Goal: Task Accomplishment & Management: Manage account settings

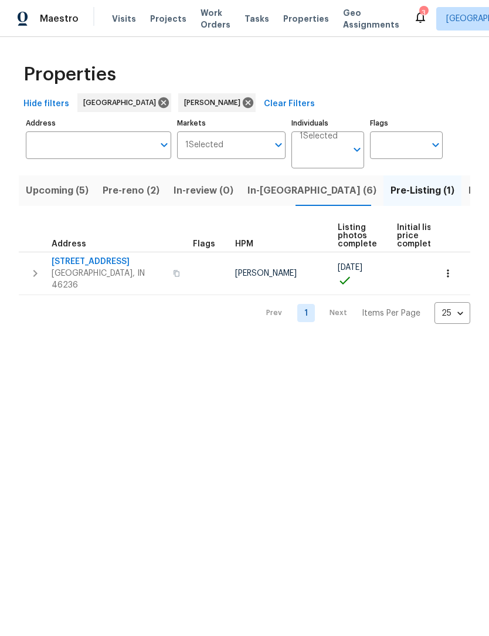
click at [40, 194] on span "Upcoming (5)" at bounding box center [57, 190] width 63 height 16
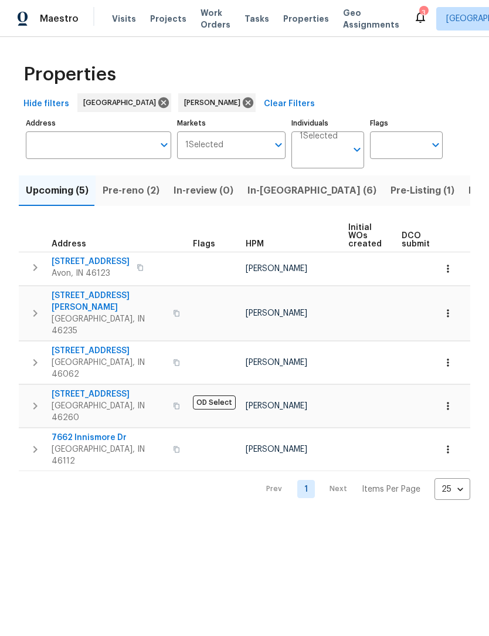
click at [25, 432] on button "button" at bounding box center [34, 449] width 23 height 35
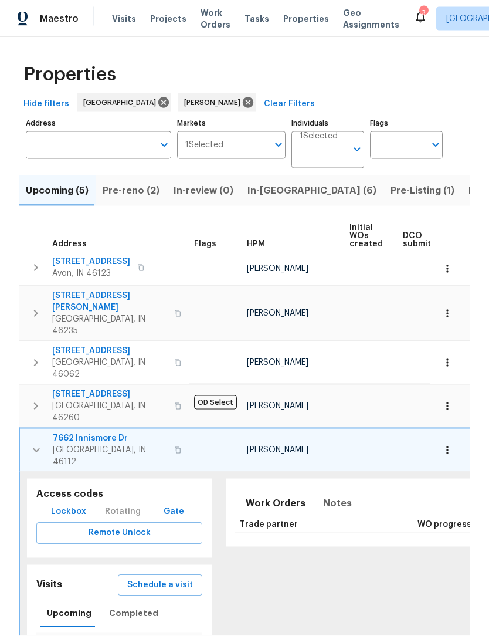
scroll to position [33, 0]
click at [120, 606] on span "Completed" at bounding box center [133, 613] width 49 height 15
click at [109, 635] on link "In-Person Walkthrough" at bounding box center [124, 641] width 74 height 7
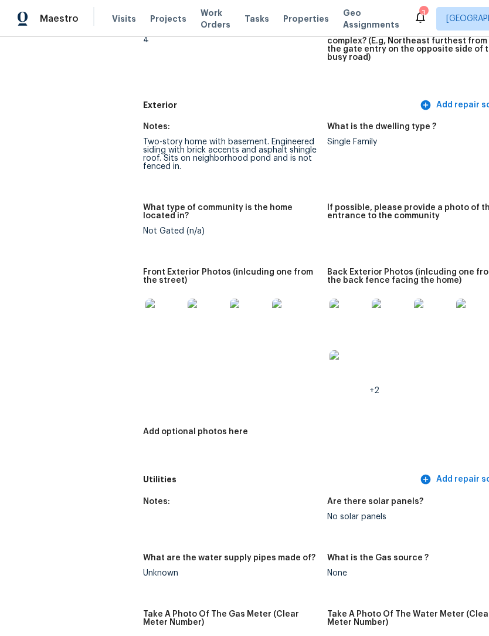
scroll to position [435, 0]
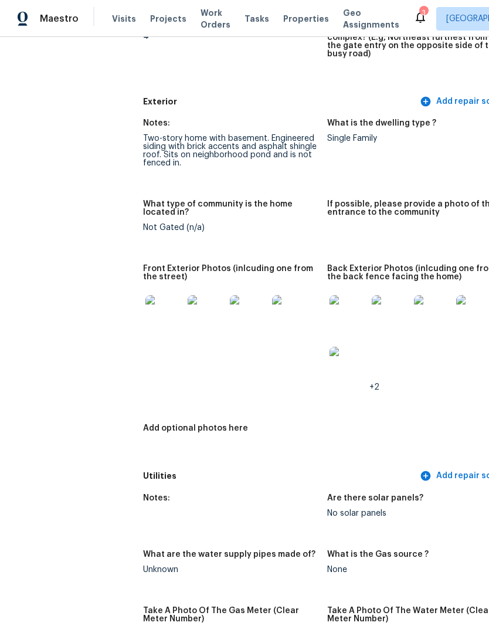
click at [145, 309] on img at bounding box center [164, 314] width 38 height 38
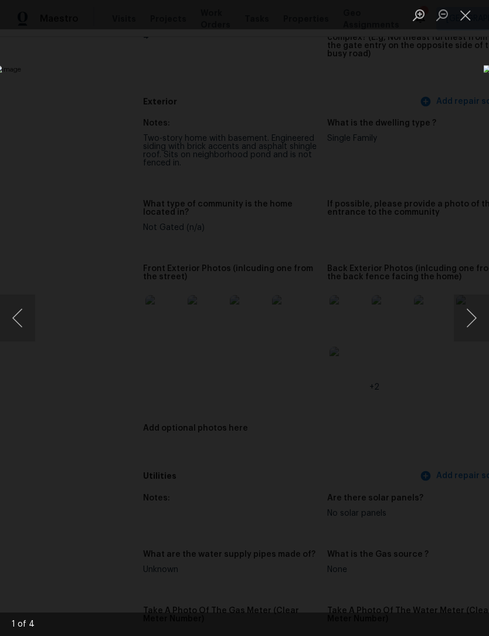
click at [475, 315] on button "Next image" at bounding box center [471, 317] width 35 height 47
click at [473, 323] on button "Next image" at bounding box center [471, 317] width 35 height 47
click at [470, 320] on button "Next image" at bounding box center [471, 317] width 35 height 47
click at [469, 322] on button "Next image" at bounding box center [471, 317] width 35 height 47
click at [346, 113] on div "Lightbox" at bounding box center [244, 318] width 489 height 636
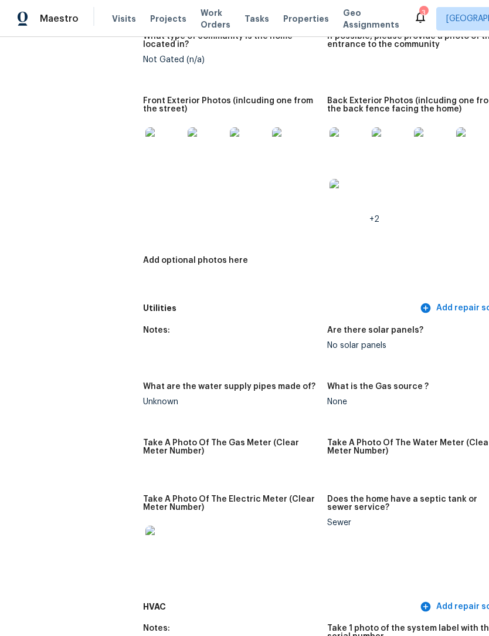
scroll to position [571, 8]
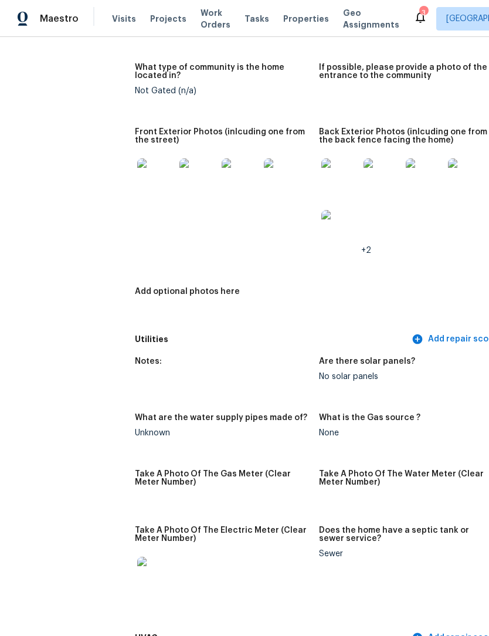
click at [321, 167] on img at bounding box center [340, 177] width 38 height 38
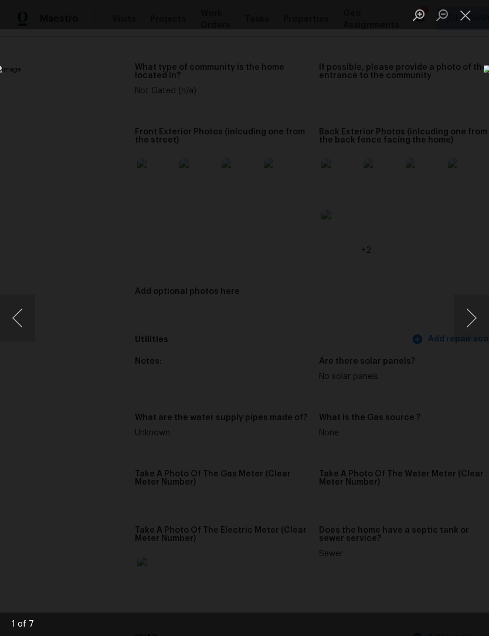
click at [476, 314] on button "Next image" at bounding box center [471, 317] width 35 height 47
click at [476, 317] on button "Next image" at bounding box center [471, 317] width 35 height 47
click at [477, 323] on button "Next image" at bounding box center [471, 317] width 35 height 47
click at [470, 317] on button "Next image" at bounding box center [471, 317] width 35 height 47
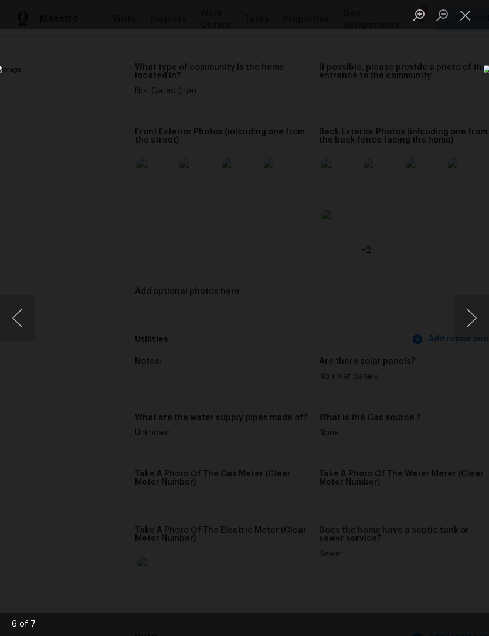
click at [472, 318] on button "Next image" at bounding box center [471, 317] width 35 height 47
click at [338, 126] on div "Lightbox" at bounding box center [244, 318] width 489 height 636
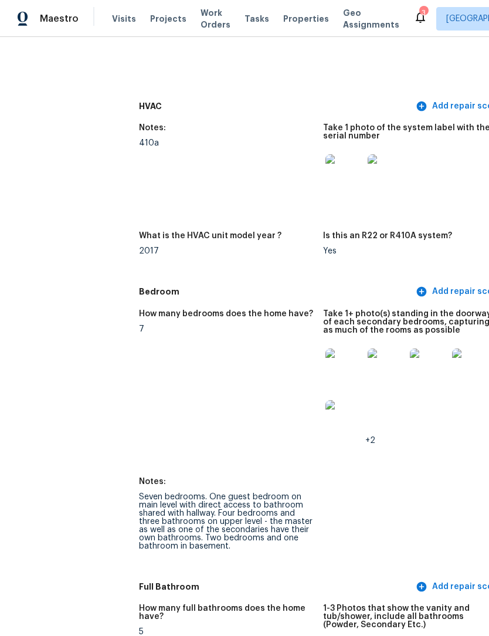
scroll to position [1103, 6]
click at [324, 170] on img at bounding box center [343, 173] width 38 height 38
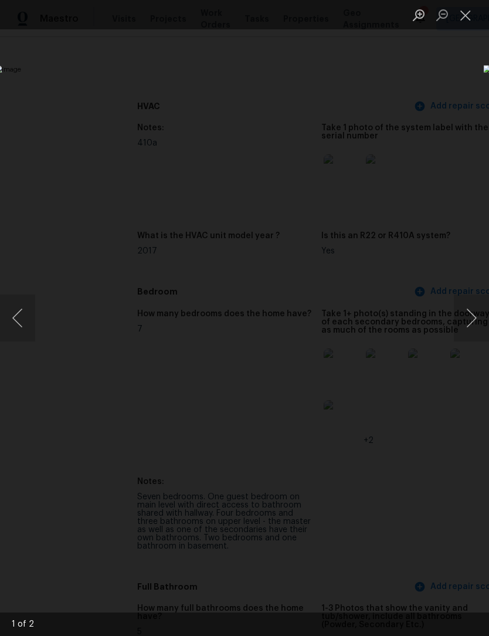
click at [475, 323] on button "Next image" at bounding box center [471, 317] width 35 height 47
click at [344, 120] on div "Lightbox" at bounding box center [244, 318] width 489 height 636
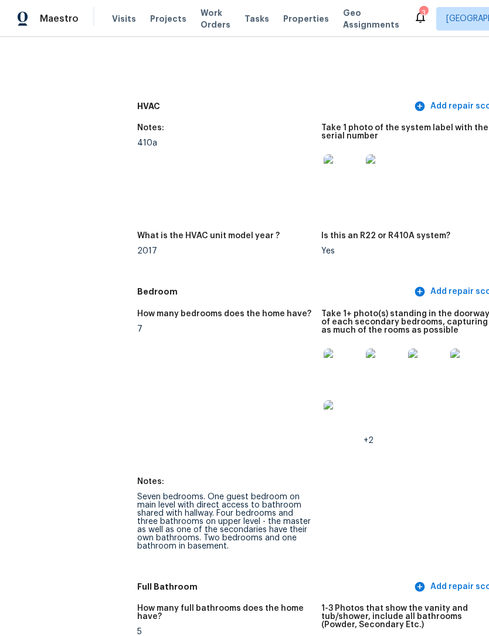
click at [324, 359] on img at bounding box center [343, 367] width 38 height 38
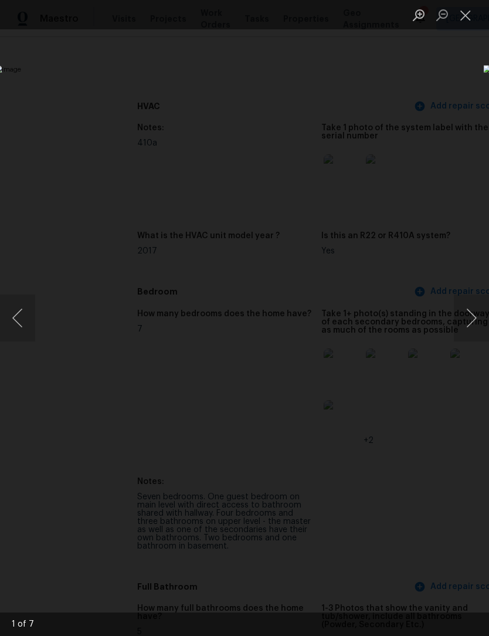
click at [475, 324] on button "Next image" at bounding box center [471, 317] width 35 height 47
click at [472, 326] on button "Next image" at bounding box center [471, 317] width 35 height 47
click at [472, 328] on button "Next image" at bounding box center [471, 317] width 35 height 47
click at [472, 326] on button "Next image" at bounding box center [471, 317] width 35 height 47
click at [469, 327] on button "Next image" at bounding box center [471, 317] width 35 height 47
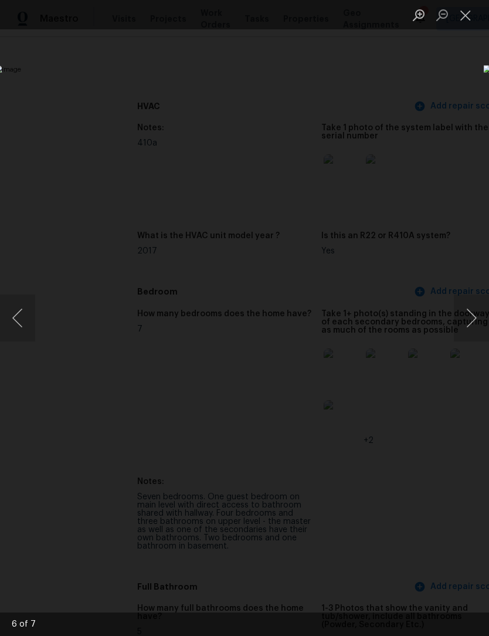
click at [471, 321] on button "Next image" at bounding box center [471, 317] width 35 height 47
click at [354, 114] on div "Lightbox" at bounding box center [244, 318] width 489 height 636
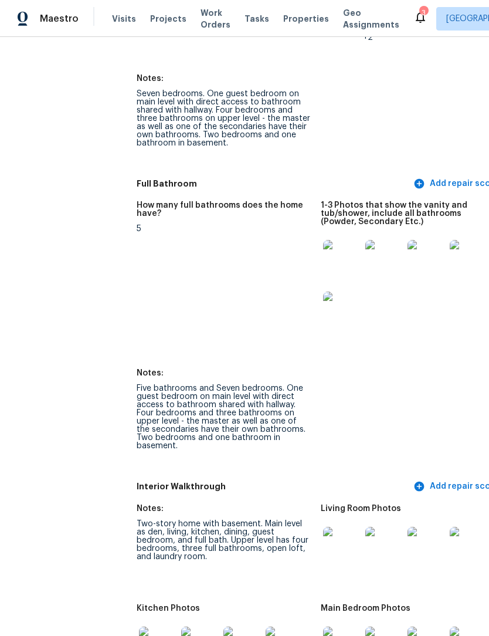
scroll to position [1521, 12]
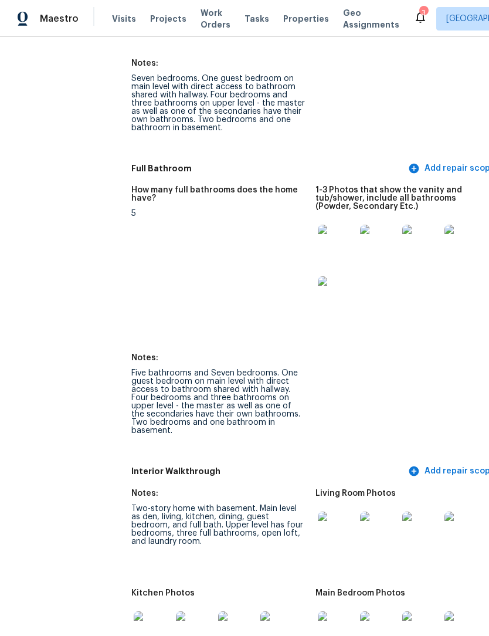
click at [318, 235] on img at bounding box center [337, 244] width 38 height 38
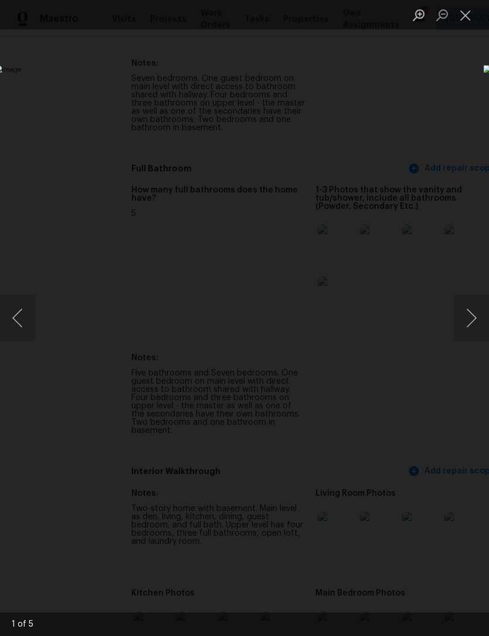
click at [470, 326] on button "Next image" at bounding box center [471, 317] width 35 height 47
click at [468, 325] on button "Next image" at bounding box center [471, 317] width 35 height 47
click at [473, 321] on button "Next image" at bounding box center [471, 317] width 35 height 47
click at [472, 316] on button "Next image" at bounding box center [471, 317] width 35 height 47
click at [330, 130] on div "Lightbox" at bounding box center [244, 318] width 489 height 636
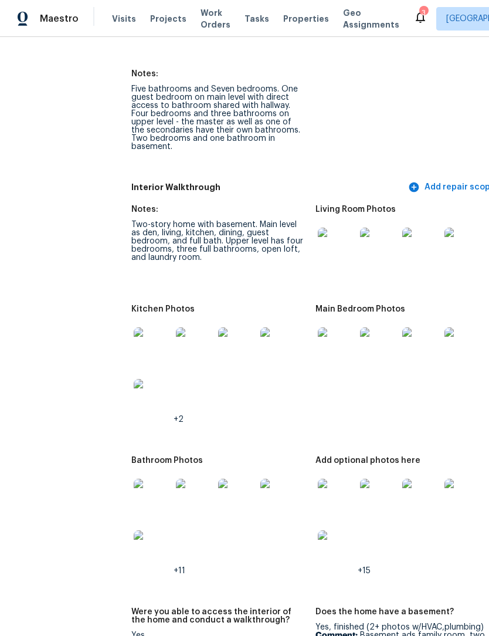
scroll to position [1805, 13]
click at [133, 330] on img at bounding box center [152, 346] width 38 height 38
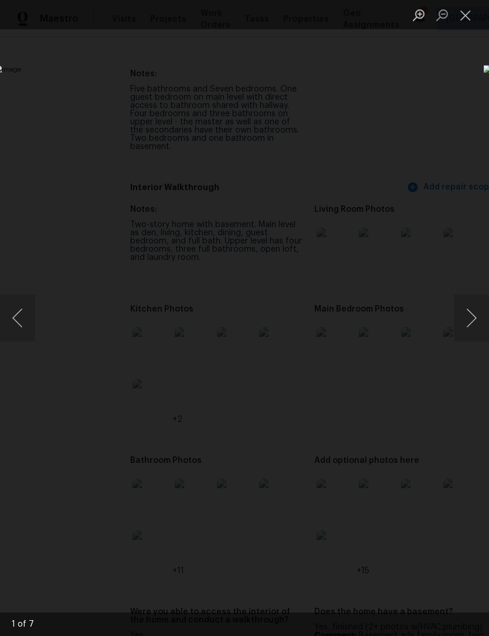
click at [473, 326] on button "Next image" at bounding box center [471, 317] width 35 height 47
click at [473, 323] on button "Next image" at bounding box center [471, 317] width 35 height 47
click at [470, 324] on button "Next image" at bounding box center [471, 317] width 35 height 47
click at [472, 330] on button "Next image" at bounding box center [471, 317] width 35 height 47
click at [470, 327] on button "Next image" at bounding box center [471, 317] width 35 height 47
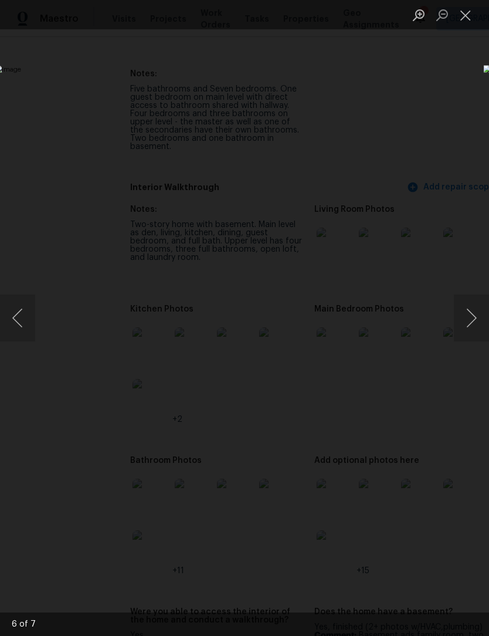
click at [469, 329] on button "Next image" at bounding box center [471, 317] width 35 height 47
click at [470, 328] on button "Next image" at bounding box center [471, 317] width 35 height 47
click at [355, 113] on div "Lightbox" at bounding box center [244, 318] width 489 height 636
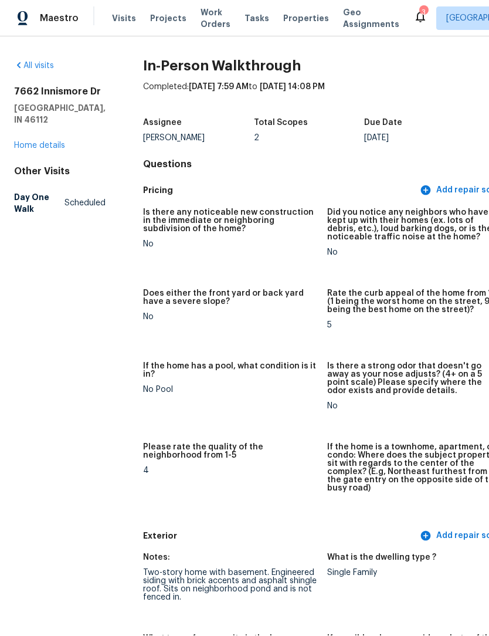
scroll to position [0, 0]
click at [56, 142] on link "Home details" at bounding box center [39, 146] width 51 height 8
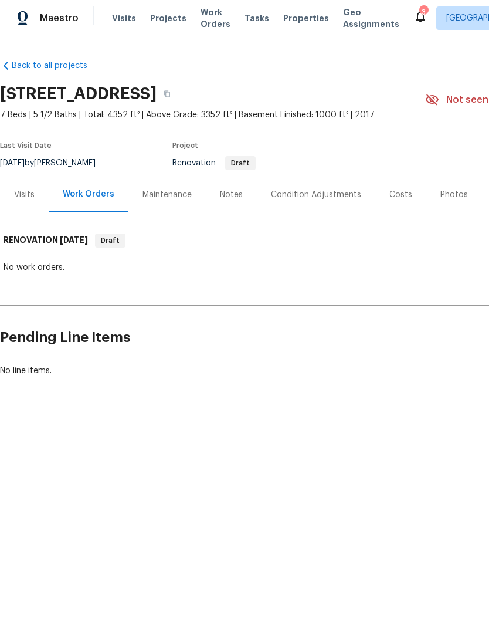
click at [346, 18] on span "Geo Assignments" at bounding box center [371, 18] width 56 height 23
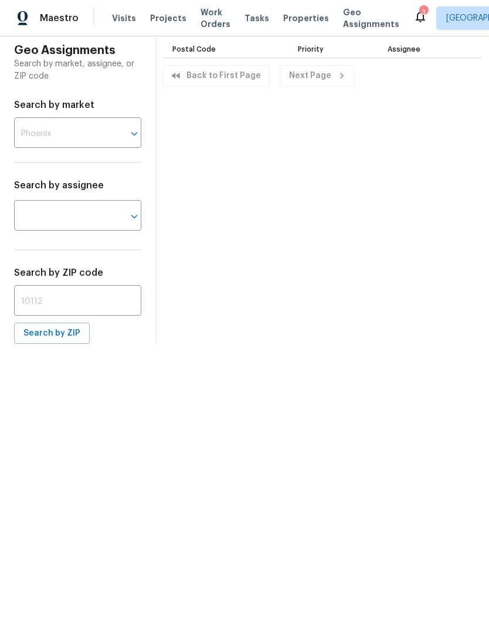
click at [304, 22] on span "Properties" at bounding box center [306, 19] width 46 height 12
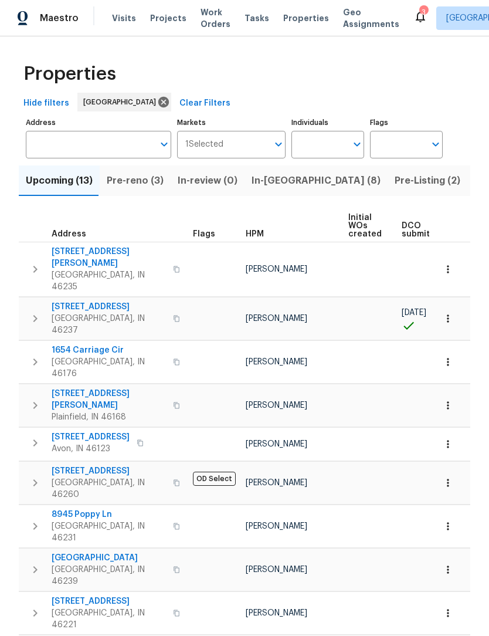
scroll to position [1, 0]
click at [323, 146] on input "Individuals" at bounding box center [318, 145] width 55 height 28
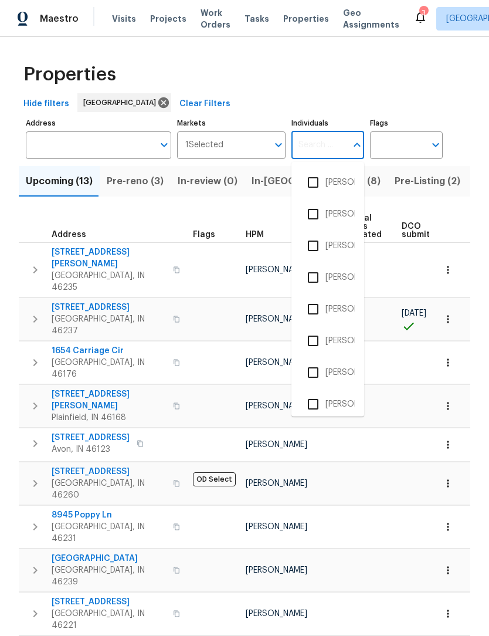
scroll to position [0, 0]
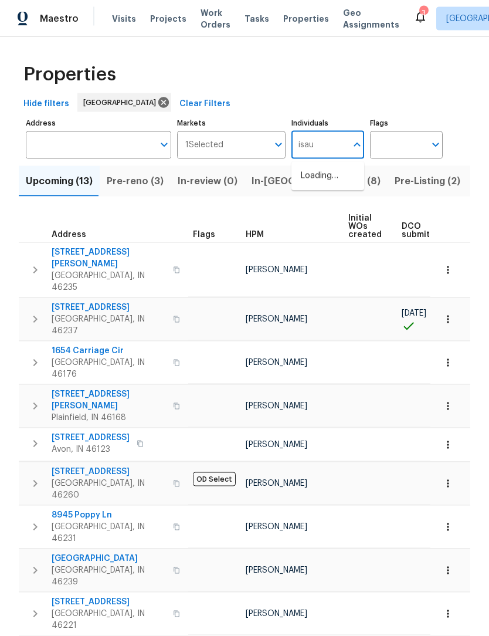
type input "isaul"
click at [318, 180] on input "checkbox" at bounding box center [313, 182] width 25 height 25
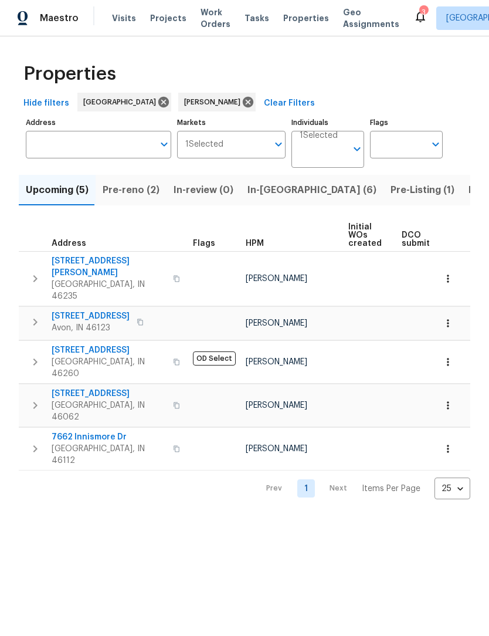
click at [53, 491] on html "Maestro Visits Projects Work Orders Tasks Properties Geo Assignments 3 Indianap…" at bounding box center [244, 259] width 489 height 518
click at [145, 189] on span "Pre-reno (2)" at bounding box center [131, 190] width 57 height 16
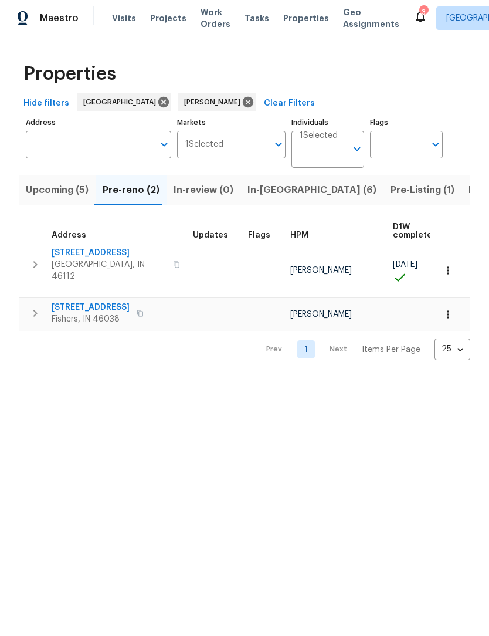
click at [271, 194] on span "In-reno (6)" at bounding box center [312, 190] width 129 height 16
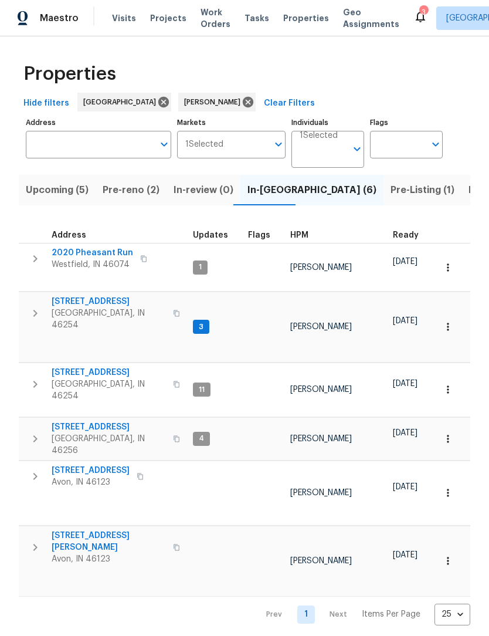
click at [391, 189] on span "Pre-Listing (1)" at bounding box center [423, 190] width 64 height 16
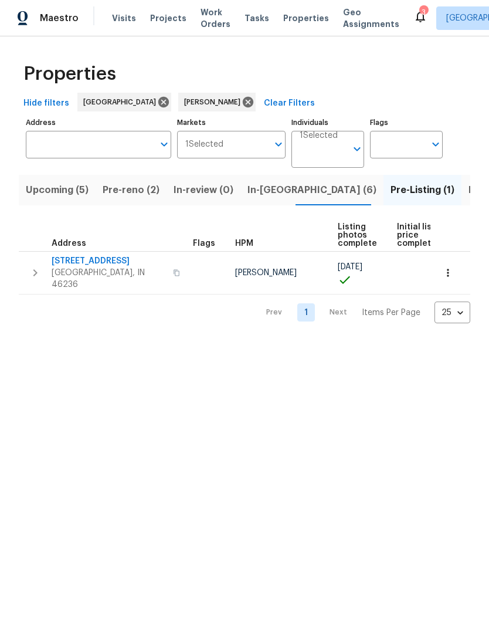
click at [265, 196] on span "In-reno (6)" at bounding box center [312, 190] width 129 height 16
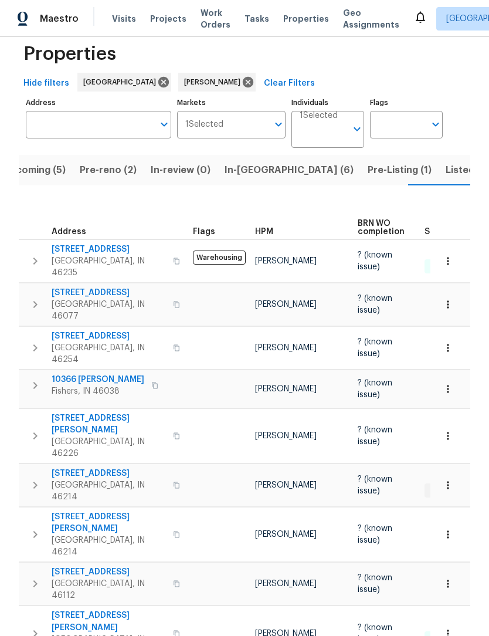
scroll to position [0, 23]
click at [250, 162] on span "In-reno (6)" at bounding box center [288, 170] width 129 height 16
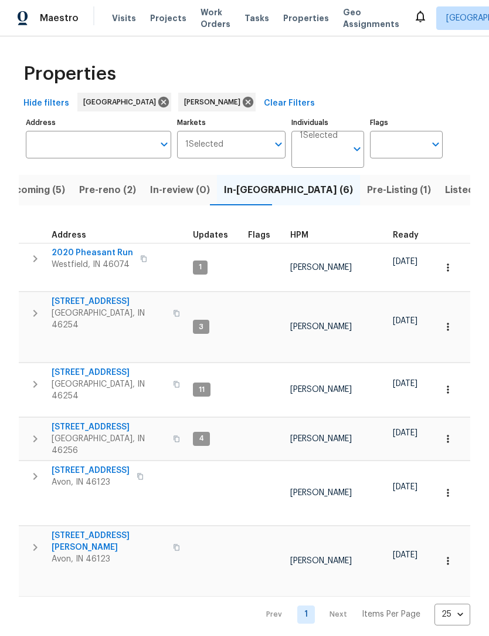
click at [60, 296] on span "4905 Flame Way" at bounding box center [109, 302] width 114 height 12
click at [103, 422] on span "8259 Hampton Cir W" at bounding box center [109, 428] width 114 height 12
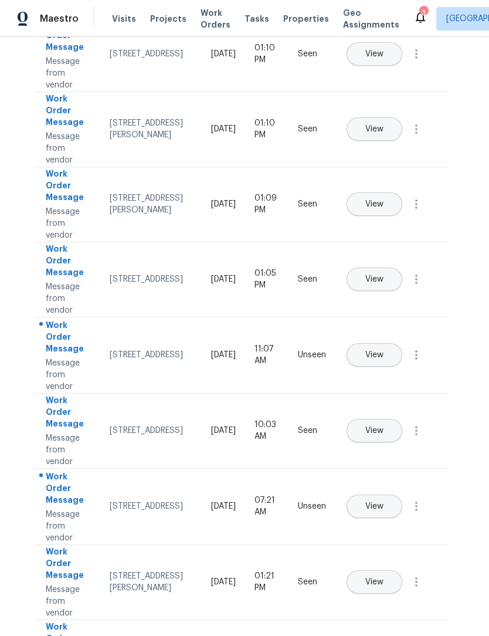
scroll to position [209, 4]
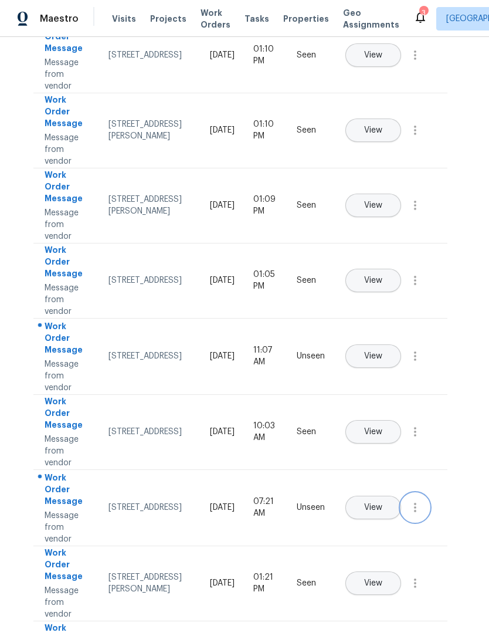
click at [418, 514] on icon "button" at bounding box center [415, 507] width 14 height 14
click at [373, 520] on div "Mark Seen" at bounding box center [348, 522] width 91 height 12
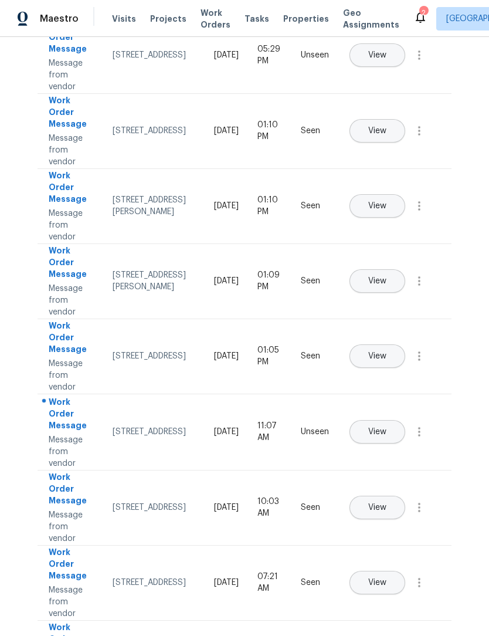
scroll to position [130, 0]
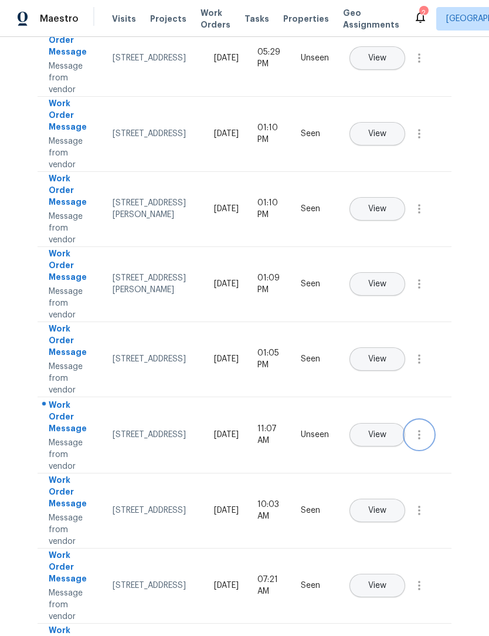
click at [418, 442] on icon "button" at bounding box center [419, 435] width 14 height 14
click at [374, 452] on div "Mark Seen" at bounding box center [352, 449] width 91 height 12
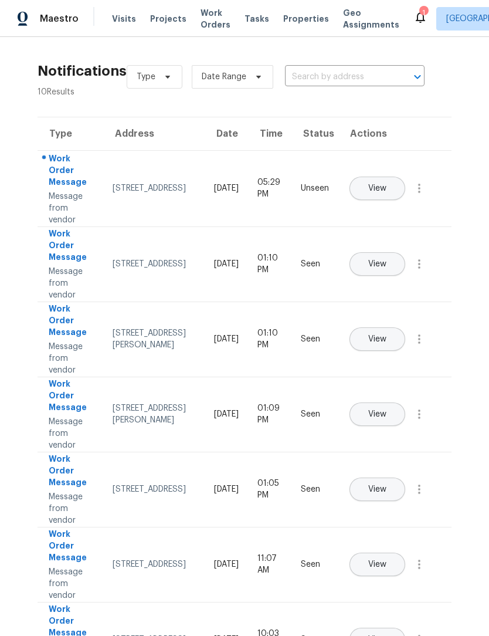
scroll to position [0, 0]
click at [416, 195] on icon "button" at bounding box center [419, 188] width 14 height 14
click at [376, 209] on link "Mark Seen" at bounding box center [353, 203] width 100 height 18
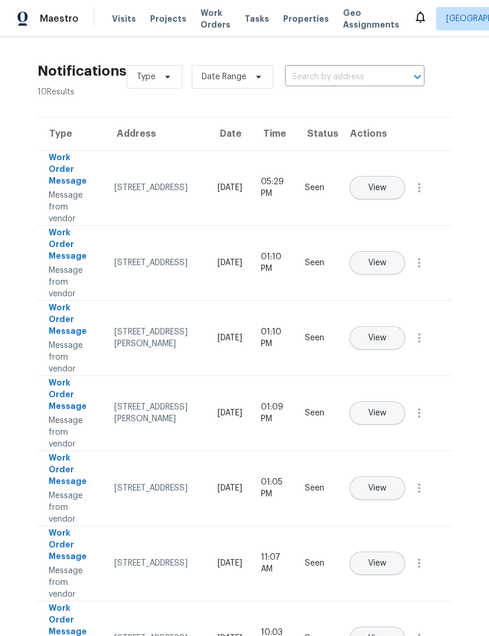
click at [201, 21] on span "Work Orders" at bounding box center [216, 18] width 30 height 23
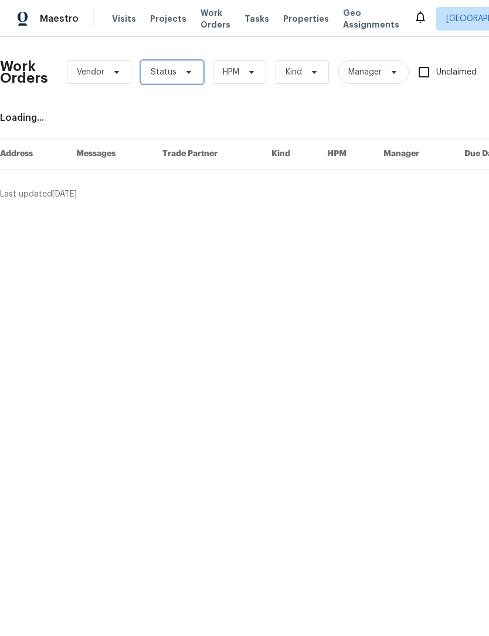
click at [175, 68] on span "Status" at bounding box center [172, 71] width 63 height 23
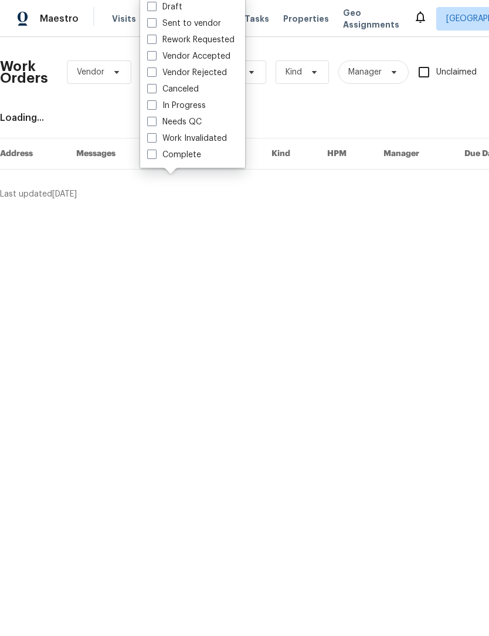
click at [191, 126] on label "Needs QC" at bounding box center [174, 122] width 55 height 12
click at [155, 124] on input "Needs QC" at bounding box center [151, 120] width 8 height 8
checkbox input "true"
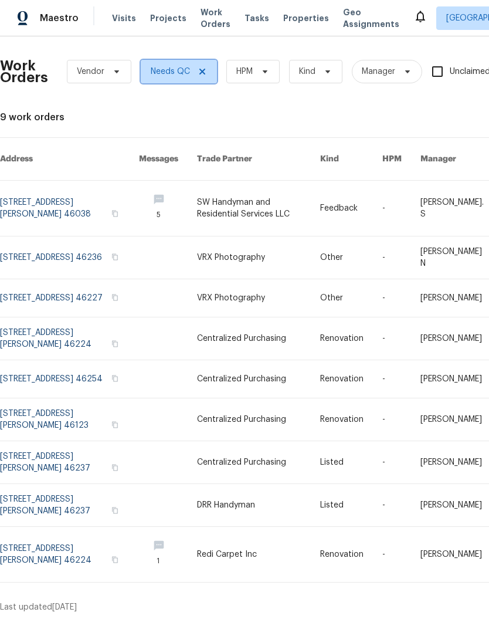
click at [195, 76] on span at bounding box center [200, 71] width 13 height 9
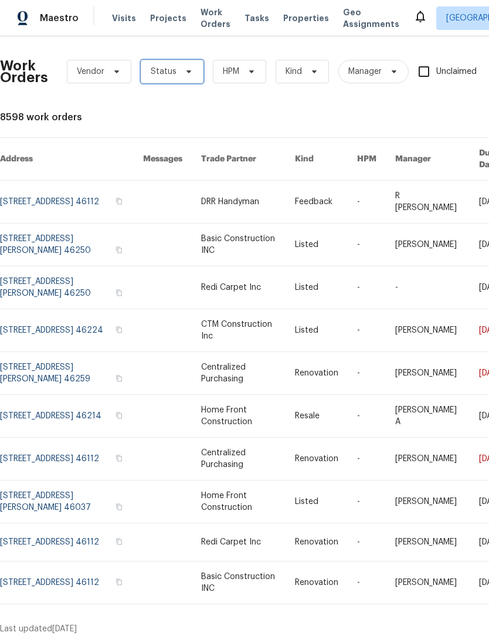
scroll to position [1, 0]
click at [213, 18] on span "Work Orders" at bounding box center [216, 18] width 30 height 23
click at [171, 77] on span "Status" at bounding box center [172, 71] width 63 height 23
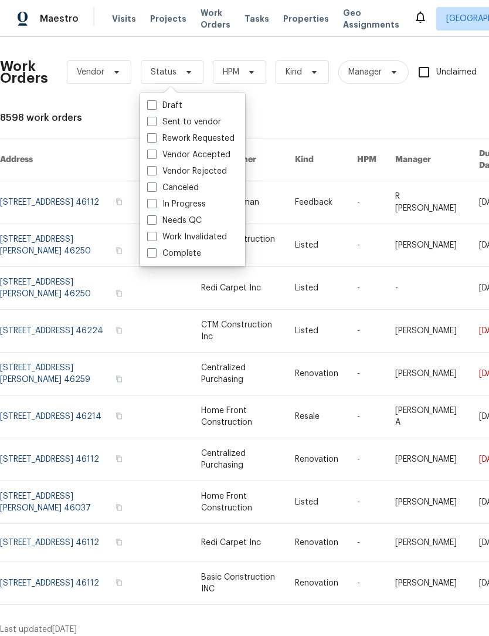
click at [197, 204] on label "In Progress" at bounding box center [176, 204] width 59 height 12
click at [155, 204] on input "In Progress" at bounding box center [151, 202] width 8 height 8
checkbox input "true"
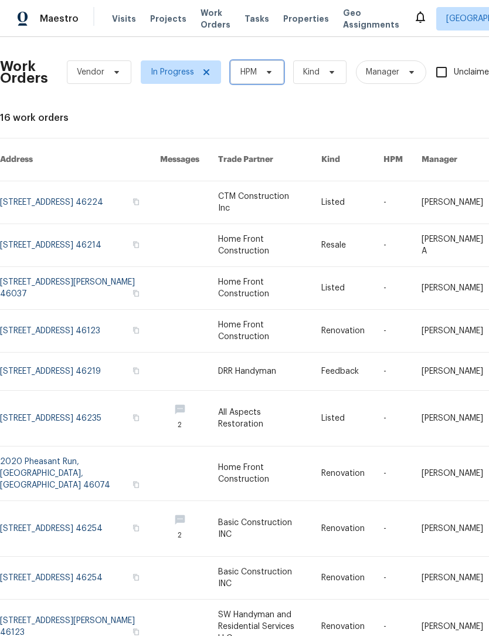
click at [272, 72] on icon at bounding box center [269, 71] width 9 height 9
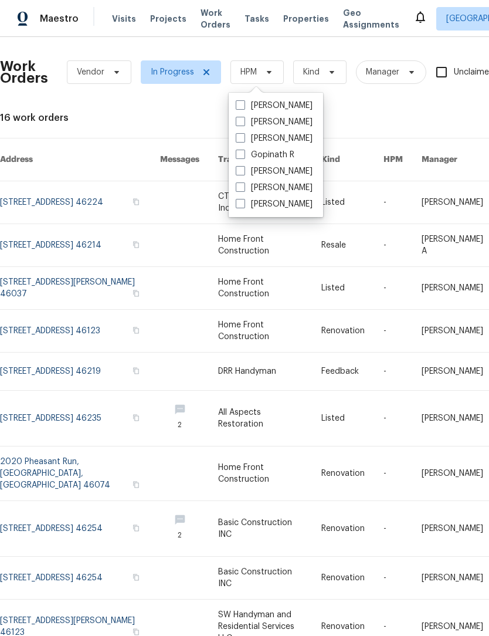
click at [267, 171] on label "[PERSON_NAME]" at bounding box center [274, 171] width 77 height 12
click at [243, 171] on input "[PERSON_NAME]" at bounding box center [240, 169] width 8 height 8
checkbox input "true"
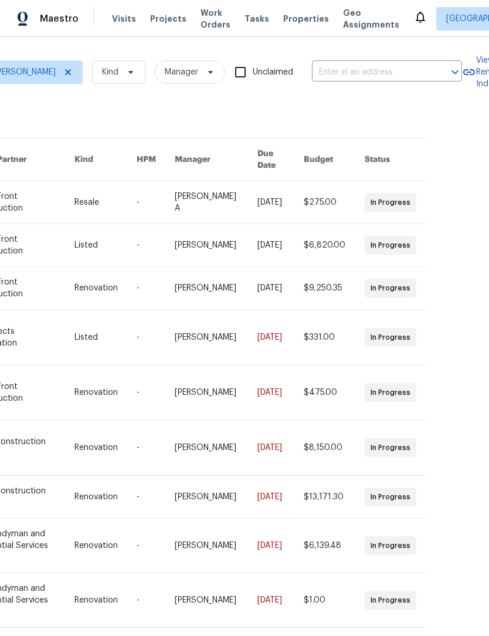
scroll to position [28, 0]
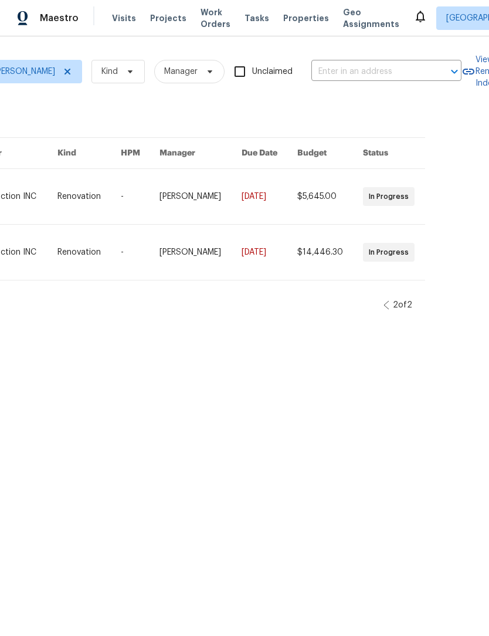
scroll to position [0, 246]
click at [385, 306] on icon at bounding box center [387, 305] width 6 height 9
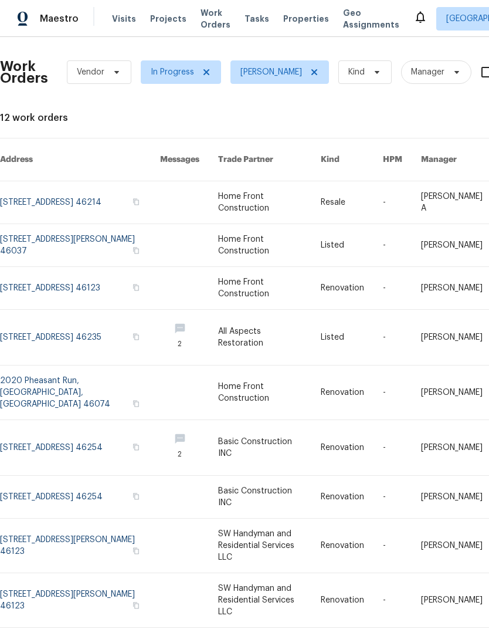
scroll to position [0, 0]
click at [204, 74] on icon at bounding box center [207, 72] width 6 height 6
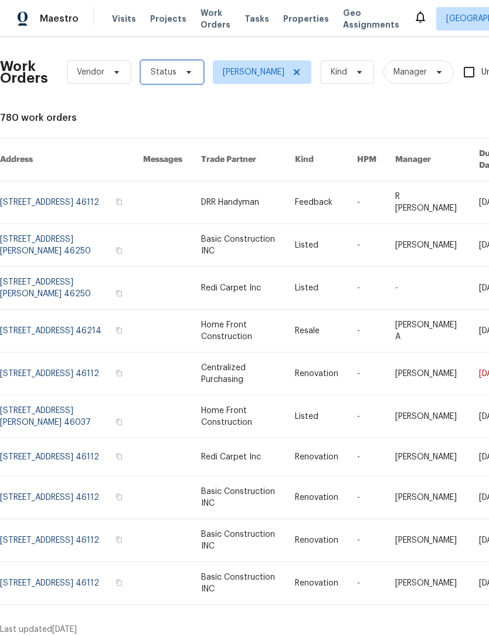
click at [172, 75] on span "Status" at bounding box center [164, 72] width 26 height 12
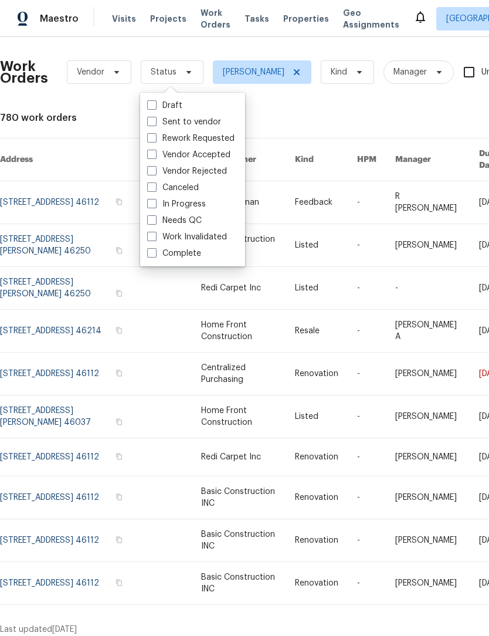
click at [187, 222] on label "Needs QC" at bounding box center [174, 221] width 55 height 12
click at [155, 222] on input "Needs QC" at bounding box center [151, 219] width 8 height 8
checkbox input "true"
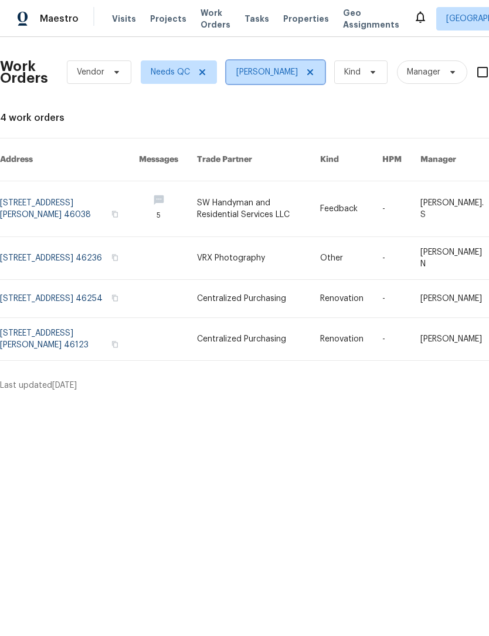
click at [307, 72] on icon at bounding box center [310, 72] width 6 height 6
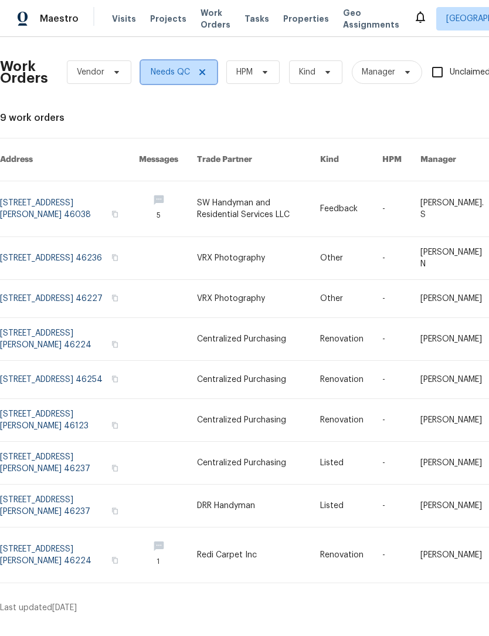
click at [201, 73] on icon at bounding box center [202, 72] width 6 height 6
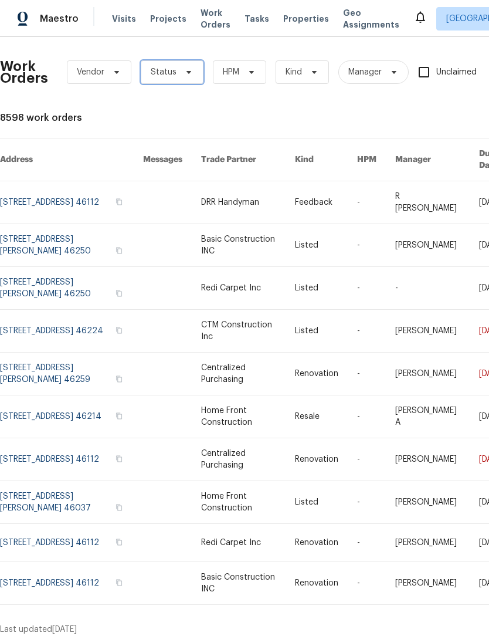
click at [171, 73] on span "Status" at bounding box center [164, 72] width 26 height 12
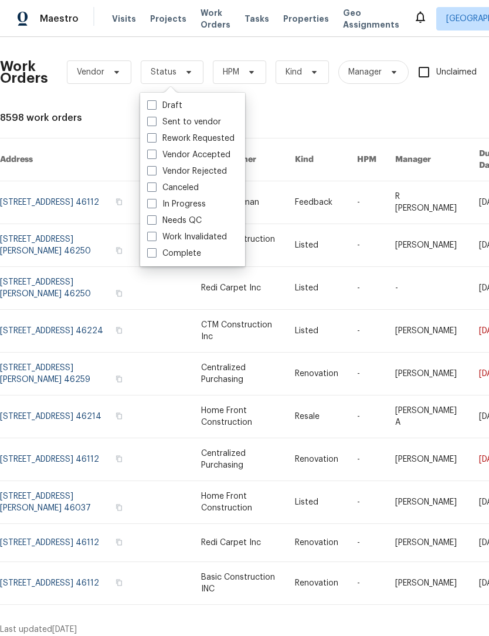
click at [194, 201] on label "In Progress" at bounding box center [176, 204] width 59 height 12
click at [155, 201] on input "In Progress" at bounding box center [151, 202] width 8 height 8
checkbox input "true"
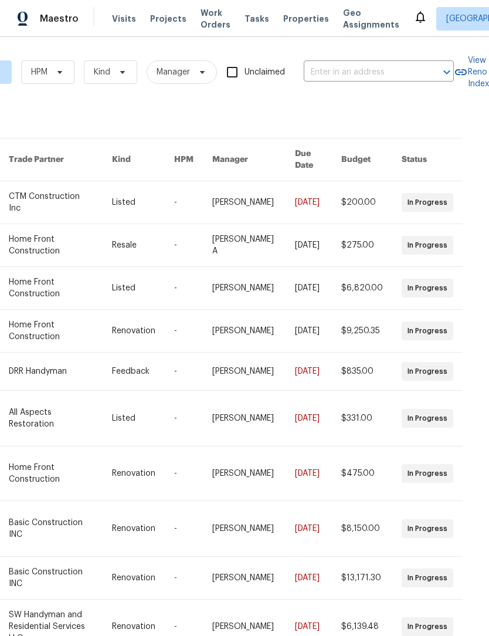
scroll to position [28, 0]
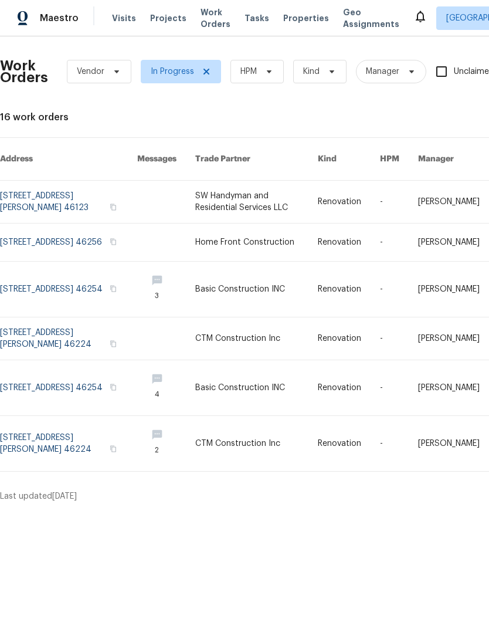
scroll to position [0, 0]
click at [204, 71] on icon at bounding box center [207, 72] width 6 height 6
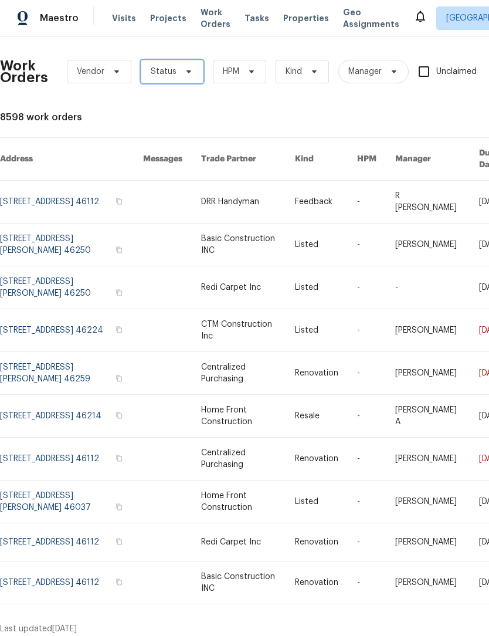
scroll to position [1, 0]
click at [174, 70] on span "Status" at bounding box center [164, 72] width 26 height 12
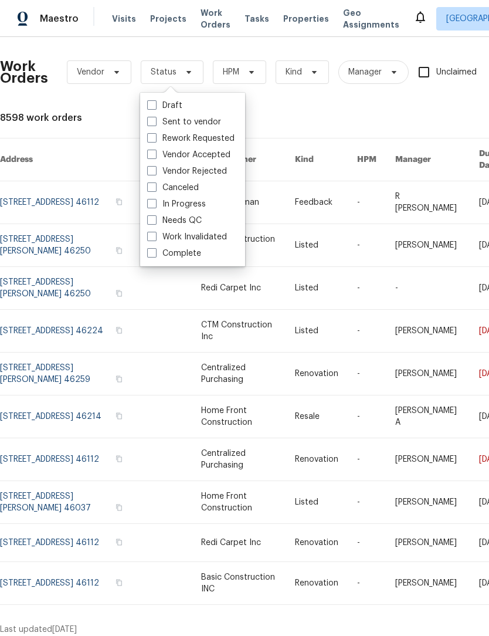
click at [208, 156] on label "Vendor Accepted" at bounding box center [188, 155] width 83 height 12
click at [155, 156] on input "Vendor Accepted" at bounding box center [151, 153] width 8 height 8
checkbox input "true"
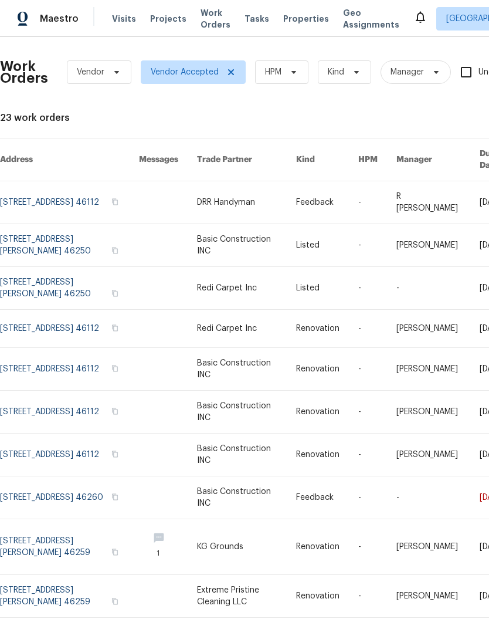
click at [57, 494] on link at bounding box center [69, 497] width 139 height 42
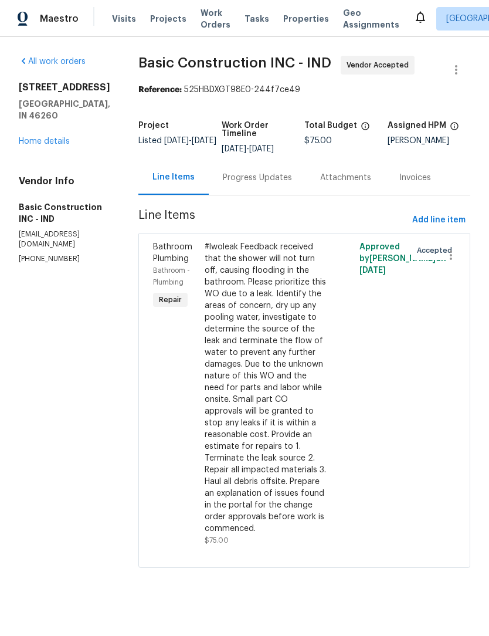
click at [239, 377] on div "#lwoleak Feedback received that the shower will not turn off, causing flooding …" at bounding box center [266, 387] width 122 height 293
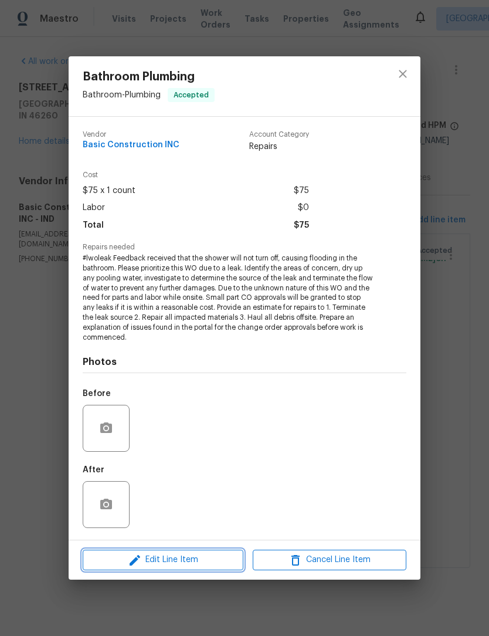
click at [187, 562] on span "Edit Line Item" at bounding box center [163, 559] width 154 height 15
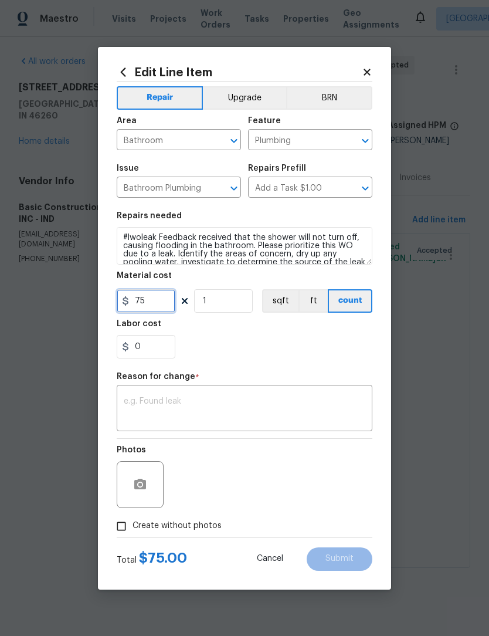
click at [160, 300] on input "75" at bounding box center [146, 300] width 59 height 23
type input "350"
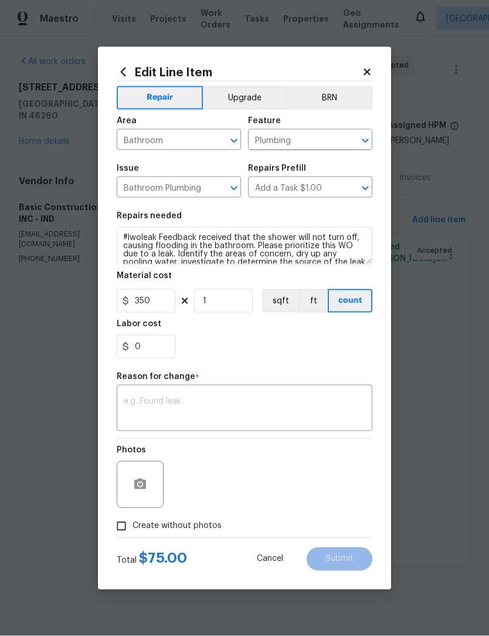
click at [284, 354] on div "0" at bounding box center [245, 346] width 256 height 23
click at [143, 486] on icon "button" at bounding box center [140, 484] width 12 height 11
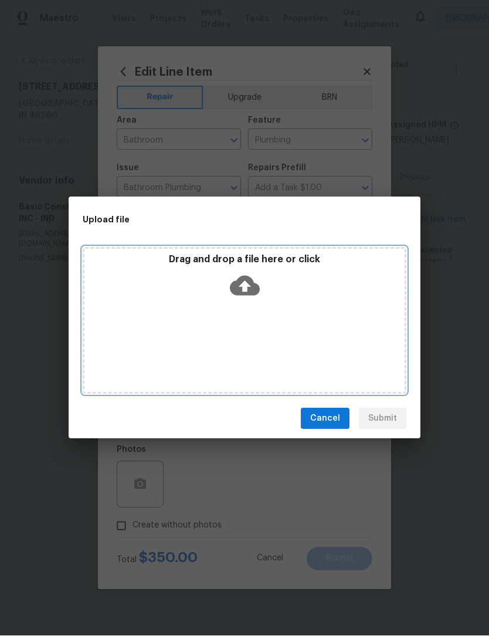
click at [250, 290] on icon at bounding box center [245, 286] width 30 height 20
click at [241, 262] on p "Drag and drop a file here or click" at bounding box center [244, 260] width 320 height 12
click at [257, 282] on icon at bounding box center [245, 286] width 30 height 30
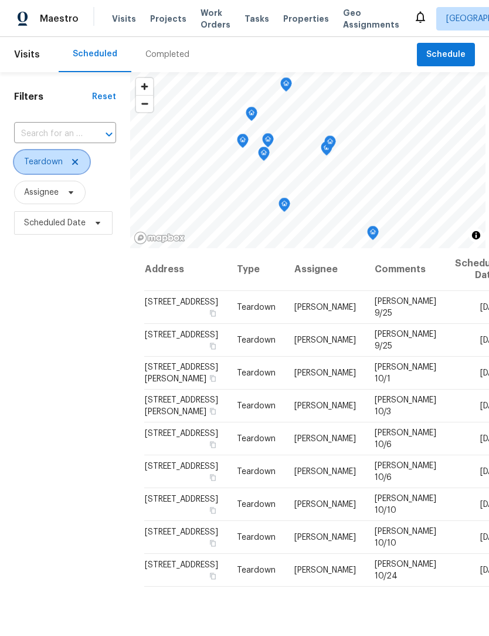
click at [68, 165] on span at bounding box center [73, 161] width 13 height 9
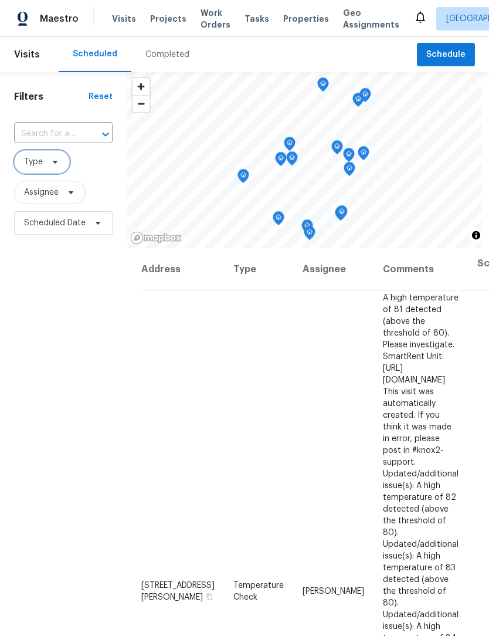
click at [42, 162] on span "Type" at bounding box center [33, 162] width 19 height 12
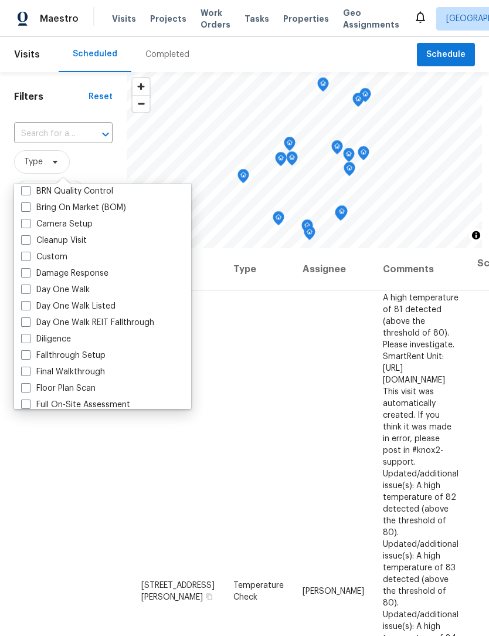
scroll to position [122, 0]
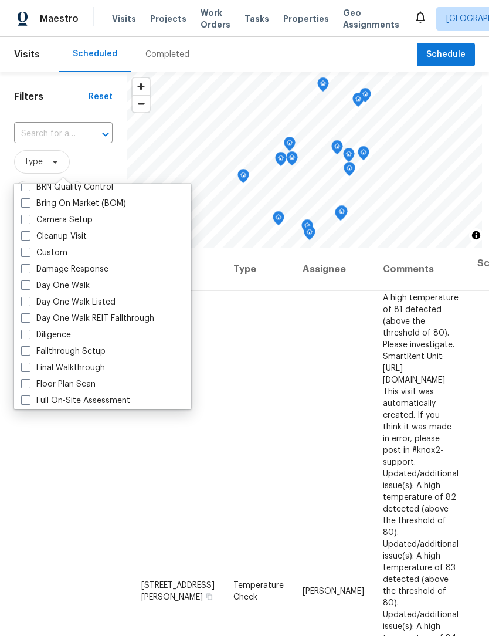
click at [69, 422] on div "Filters Reset ​ Type Assignee Scheduled Date" at bounding box center [63, 414] width 127 height 684
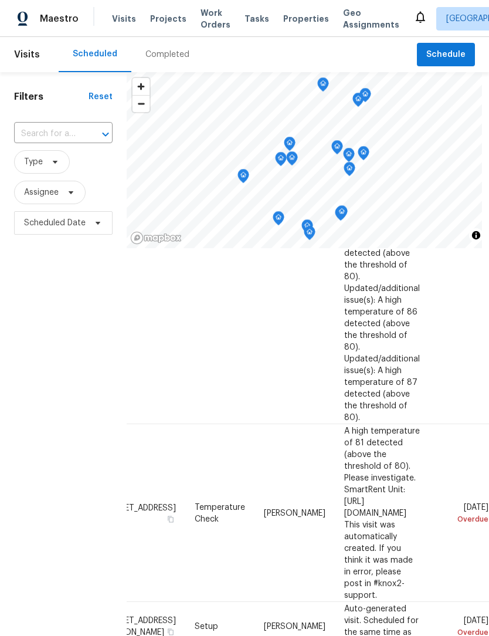
scroll to position [467, 101]
click at [0, 0] on icon at bounding box center [0, 0] width 0 height 0
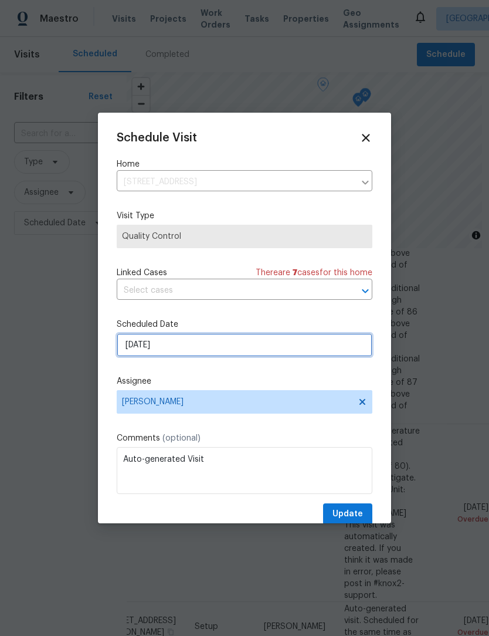
click at [195, 350] on input "[DATE]" at bounding box center [245, 344] width 256 height 23
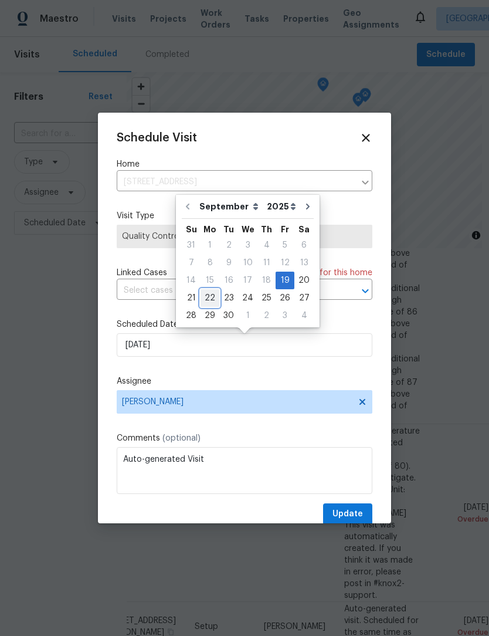
click at [208, 299] on div "22" at bounding box center [210, 298] width 19 height 16
type input "9/22/2025"
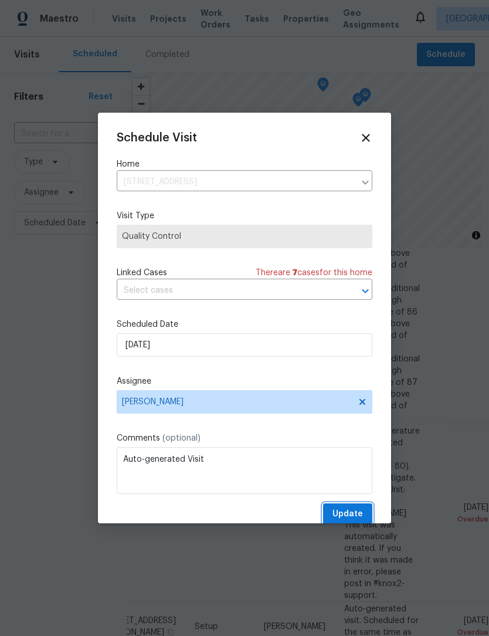
click at [354, 510] on span "Update" at bounding box center [348, 514] width 30 height 15
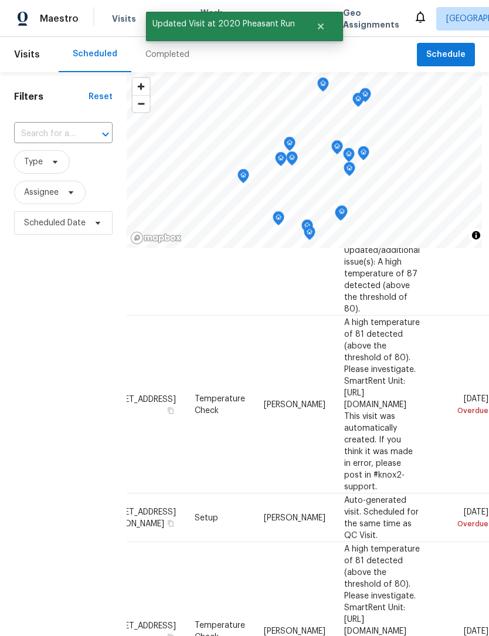
scroll to position [575, 101]
click at [0, 0] on icon at bounding box center [0, 0] width 0 height 0
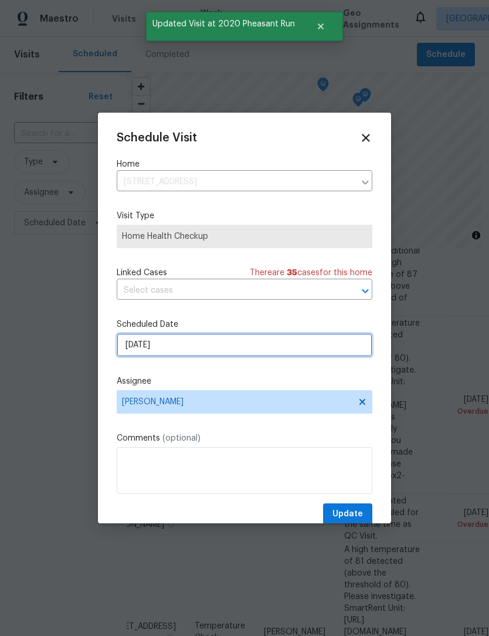
click at [192, 347] on input "[DATE]" at bounding box center [245, 344] width 256 height 23
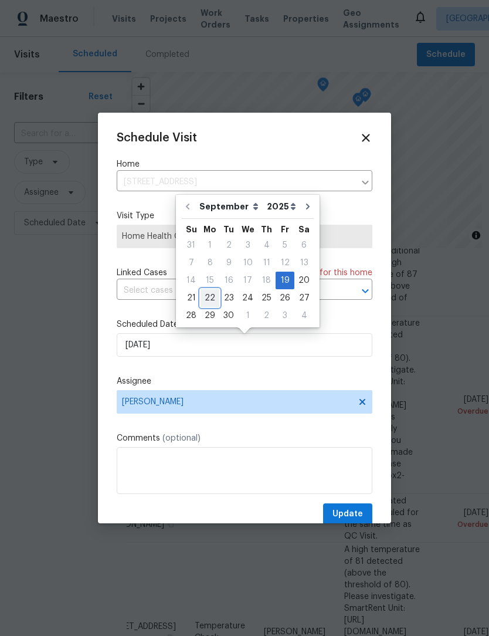
click at [207, 299] on div "22" at bounding box center [210, 298] width 19 height 16
type input "9/22/2025"
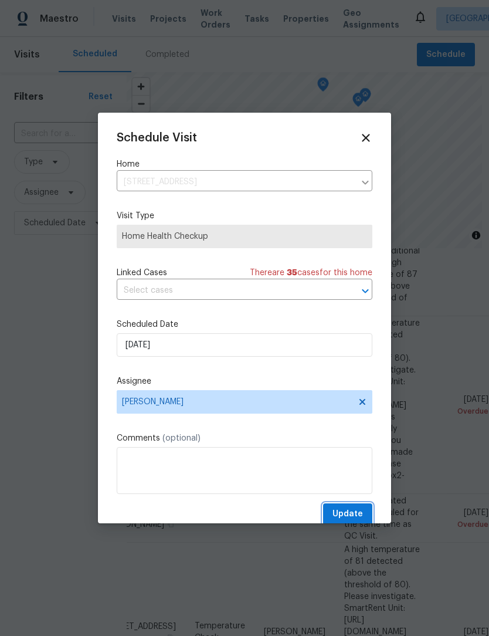
click at [360, 519] on span "Update" at bounding box center [348, 514] width 30 height 15
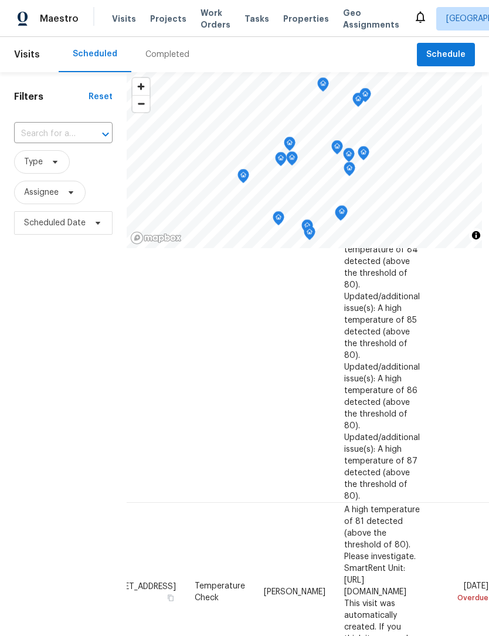
scroll to position [388, 101]
click at [0, 0] on icon at bounding box center [0, 0] width 0 height 0
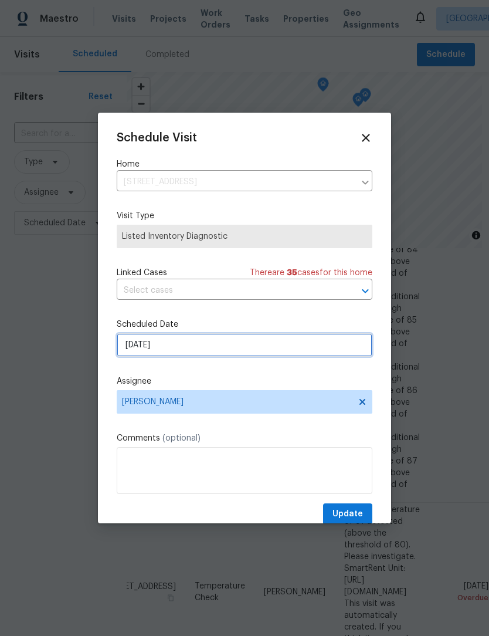
click at [199, 357] on input "[DATE]" at bounding box center [245, 344] width 256 height 23
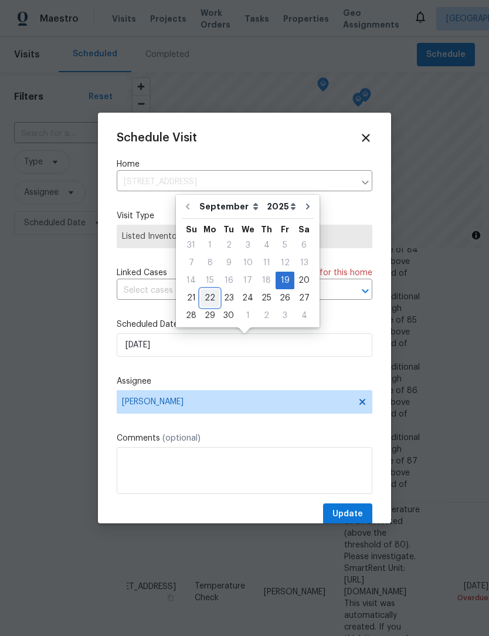
click at [209, 301] on div "22" at bounding box center [210, 298] width 19 height 16
type input "9/22/2025"
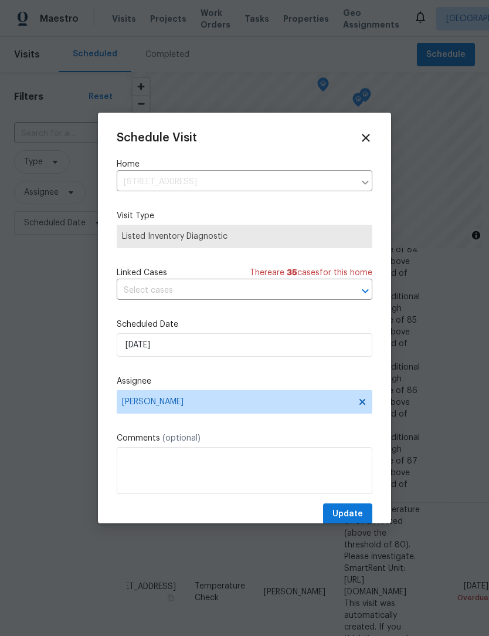
click at [361, 509] on button "Update" at bounding box center [347, 514] width 49 height 22
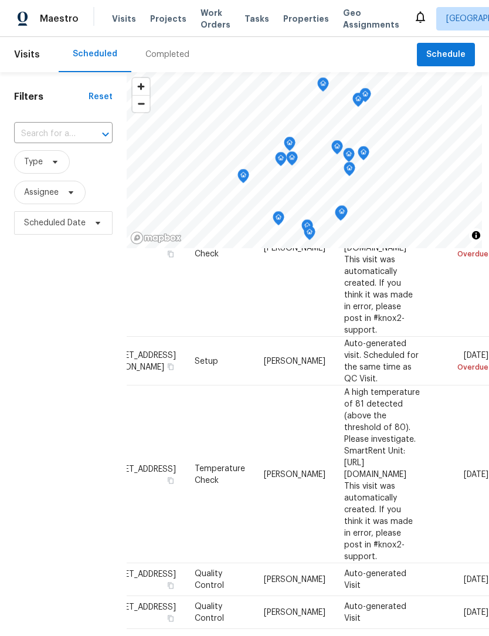
scroll to position [732, 101]
click at [0, 0] on icon at bounding box center [0, 0] width 0 height 0
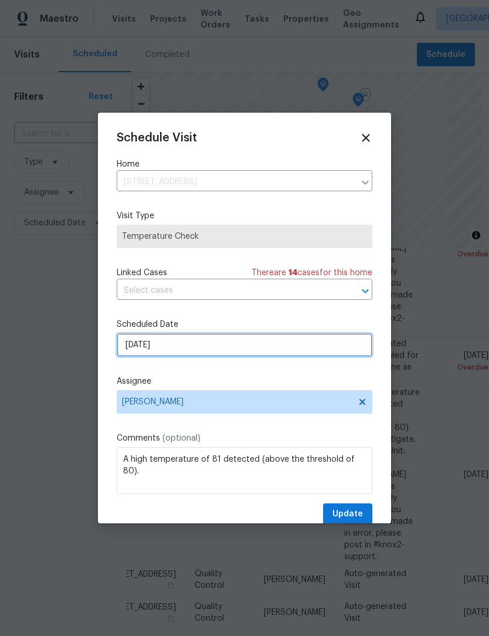
click at [198, 352] on input "9/22/2025" at bounding box center [245, 344] width 256 height 23
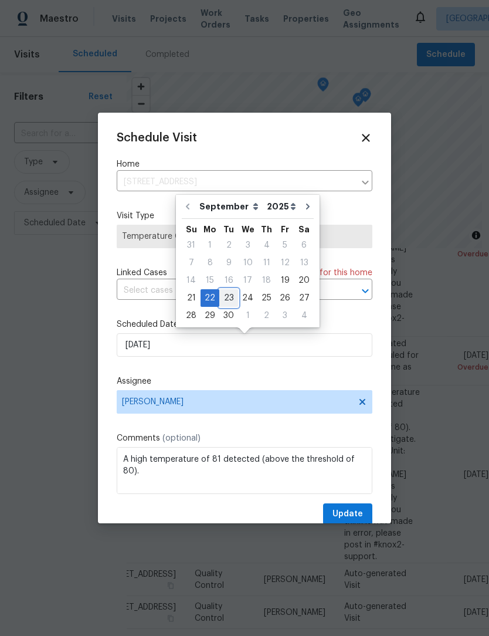
click at [229, 297] on div "23" at bounding box center [228, 298] width 19 height 16
type input "9/23/2025"
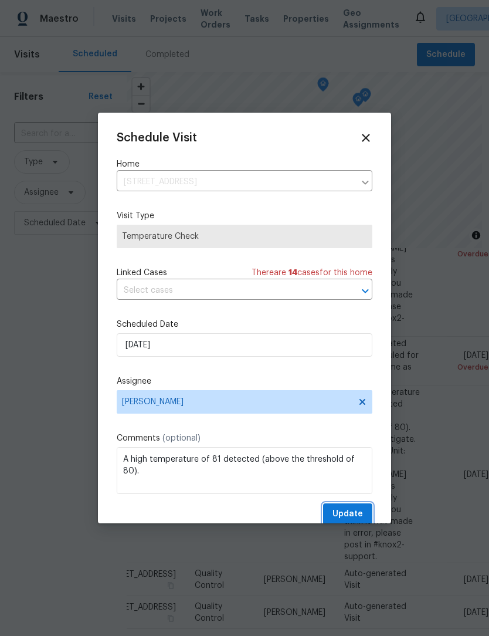
click at [360, 516] on span "Update" at bounding box center [348, 514] width 30 height 15
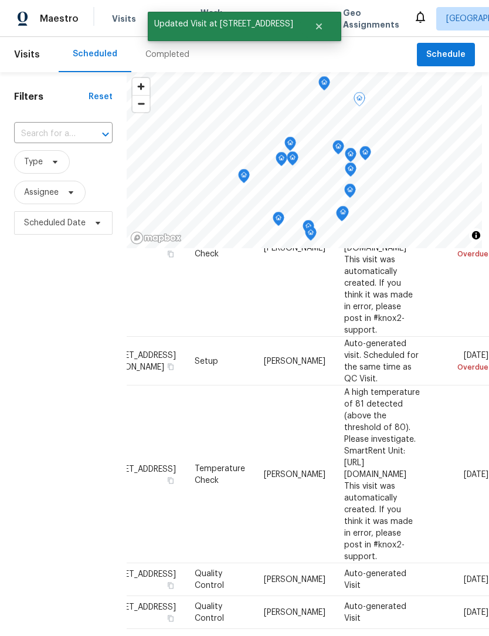
click at [0, 0] on icon at bounding box center [0, 0] width 0 height 0
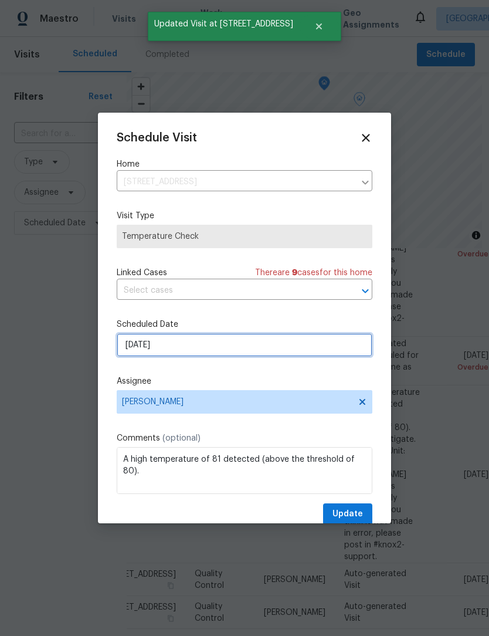
click at [210, 351] on input "9/22/2025" at bounding box center [245, 344] width 256 height 23
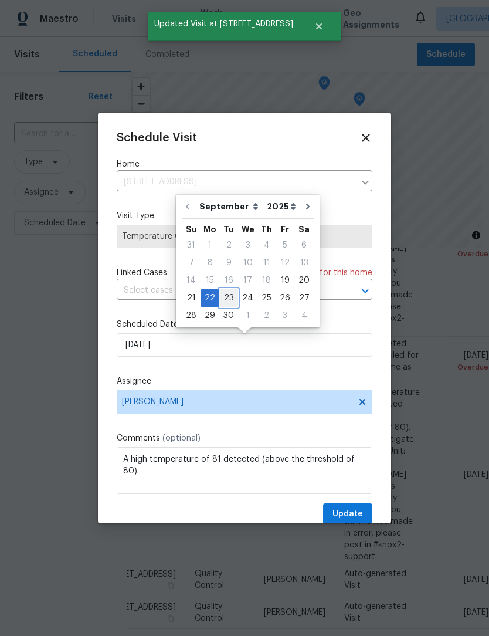
click at [223, 299] on div "23" at bounding box center [228, 298] width 19 height 16
type input "9/23/2025"
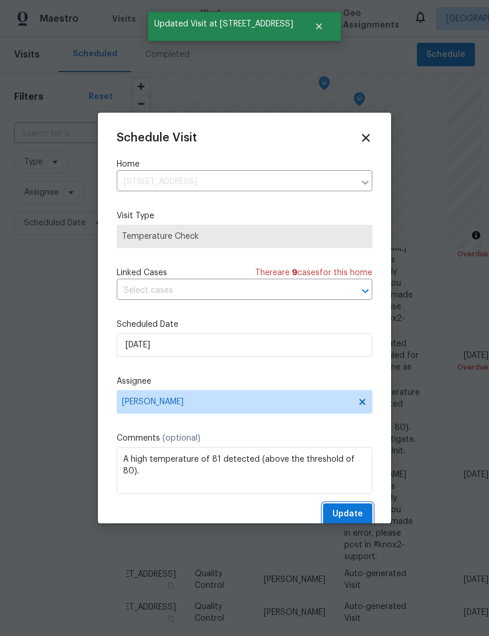
click at [365, 513] on button "Update" at bounding box center [347, 514] width 49 height 22
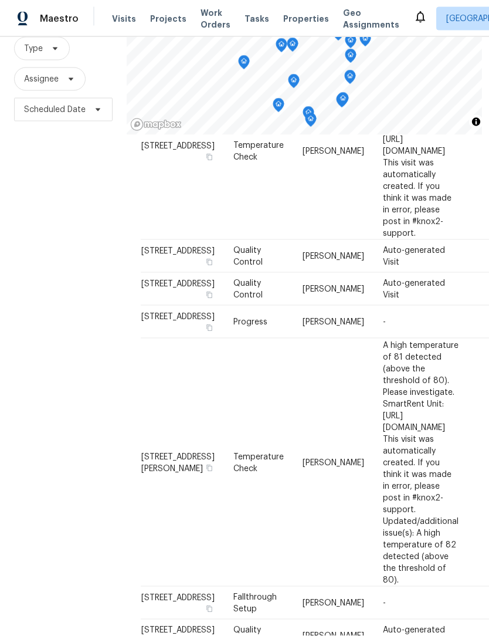
scroll to position [0, 0]
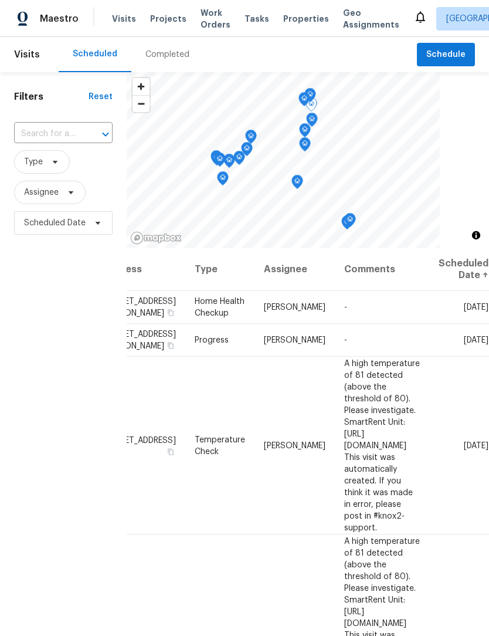
click at [0, 0] on icon at bounding box center [0, 0] width 0 height 0
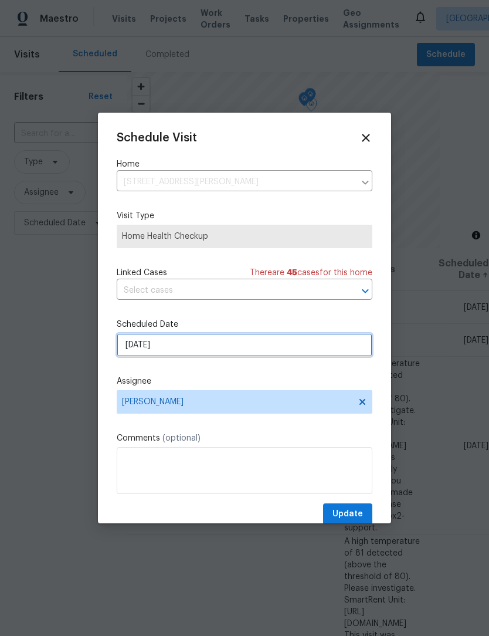
click at [199, 355] on input "9/22/2025" at bounding box center [245, 344] width 256 height 23
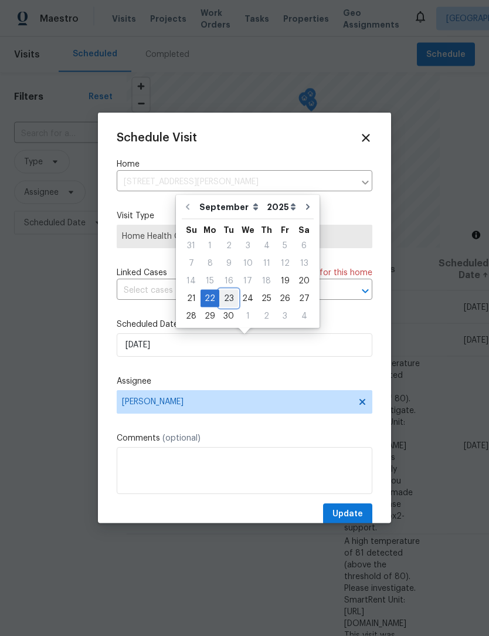
click at [230, 296] on div "23" at bounding box center [228, 298] width 19 height 16
type input "9/23/2025"
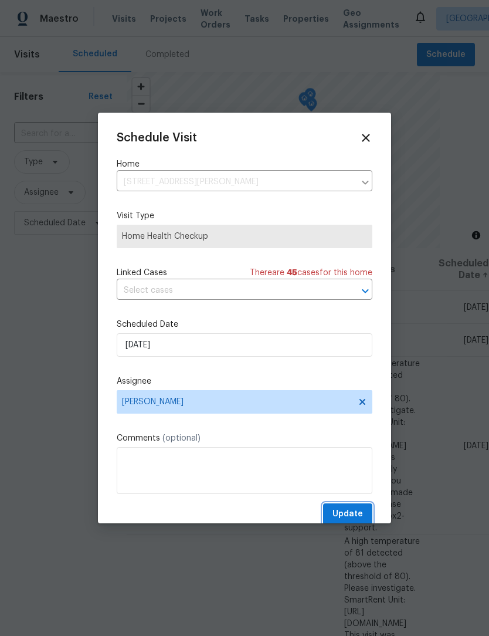
click at [360, 517] on span "Update" at bounding box center [348, 514] width 30 height 15
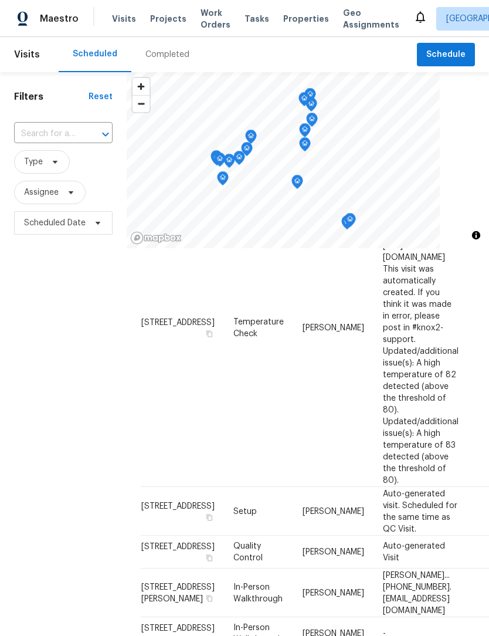
click at [159, 582] on span "10440 Kensil St, Indianapolis, IN 46236" at bounding box center [177, 592] width 73 height 20
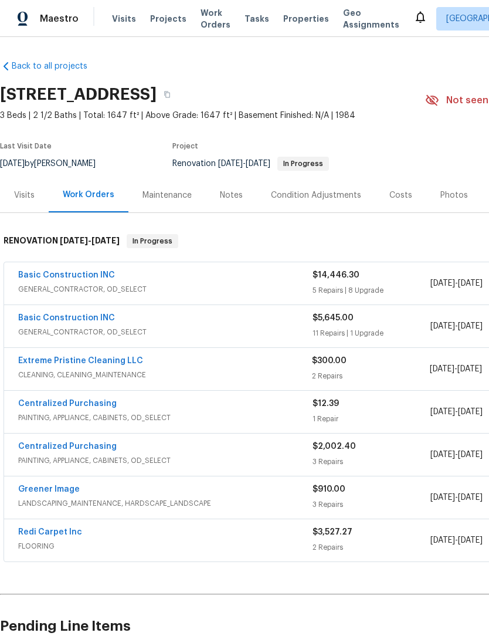
click at [97, 362] on link "Extreme Pristine Cleaning LLC" at bounding box center [80, 361] width 125 height 8
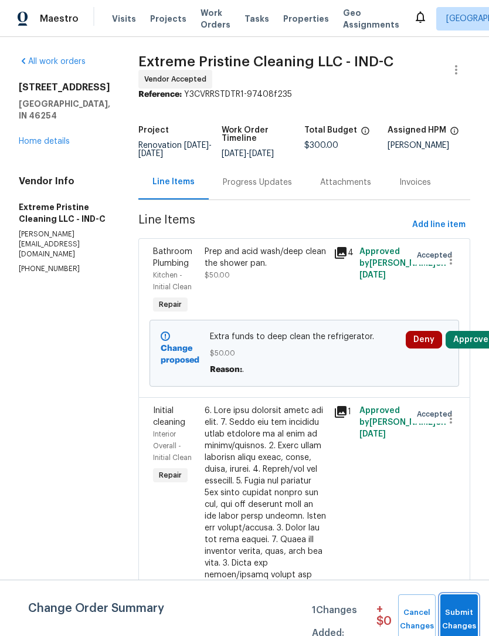
click at [465, 612] on span "Submit Changes" at bounding box center [459, 619] width 26 height 27
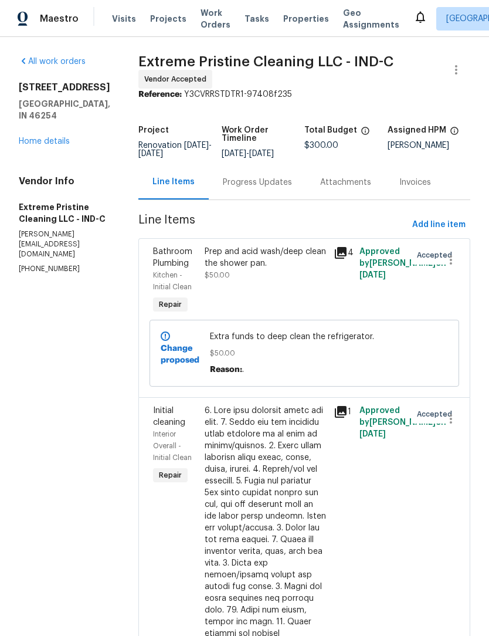
click at [56, 137] on link "Home details" at bounding box center [44, 141] width 51 height 8
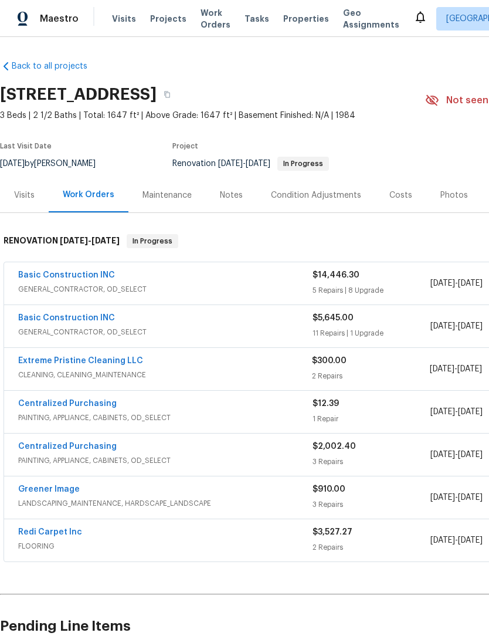
click at [70, 274] on link "Basic Construction INC" at bounding box center [66, 275] width 97 height 8
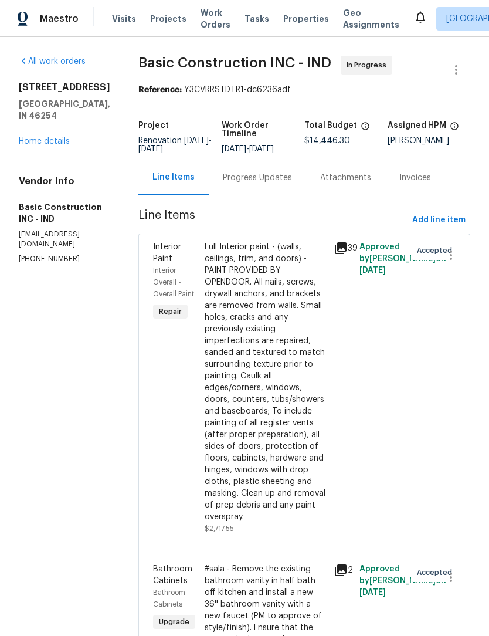
click at [283, 348] on div "Full Interior paint - (walls, ceilings, trim, and doors) - PAINT PROVIDED BY OP…" at bounding box center [266, 382] width 122 height 282
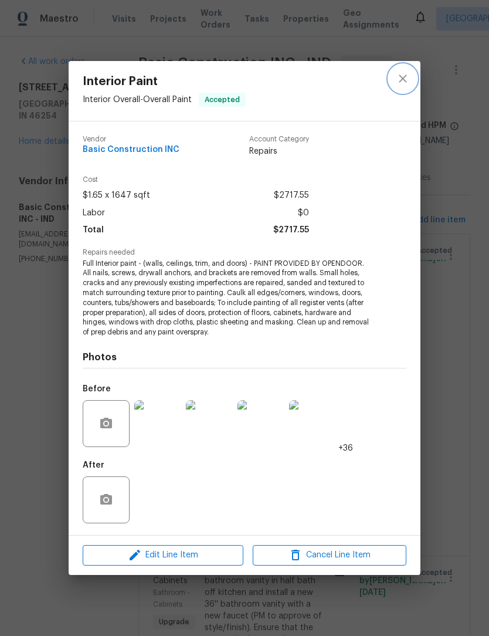
click at [405, 77] on icon "close" at bounding box center [403, 79] width 8 height 8
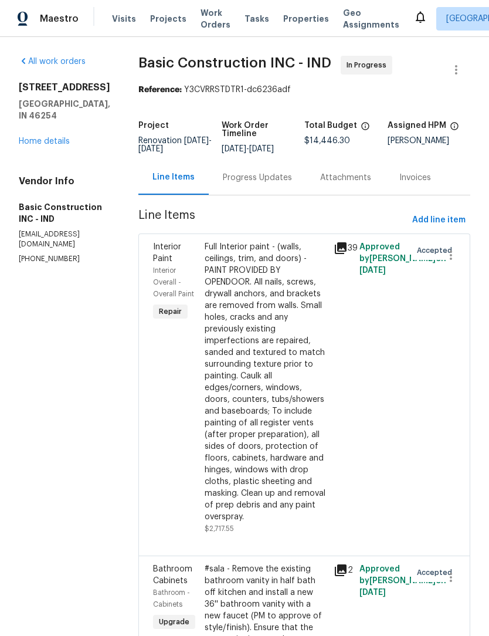
click at [53, 145] on link "Home details" at bounding box center [44, 141] width 51 height 8
